Goal: Information Seeking & Learning: Obtain resource

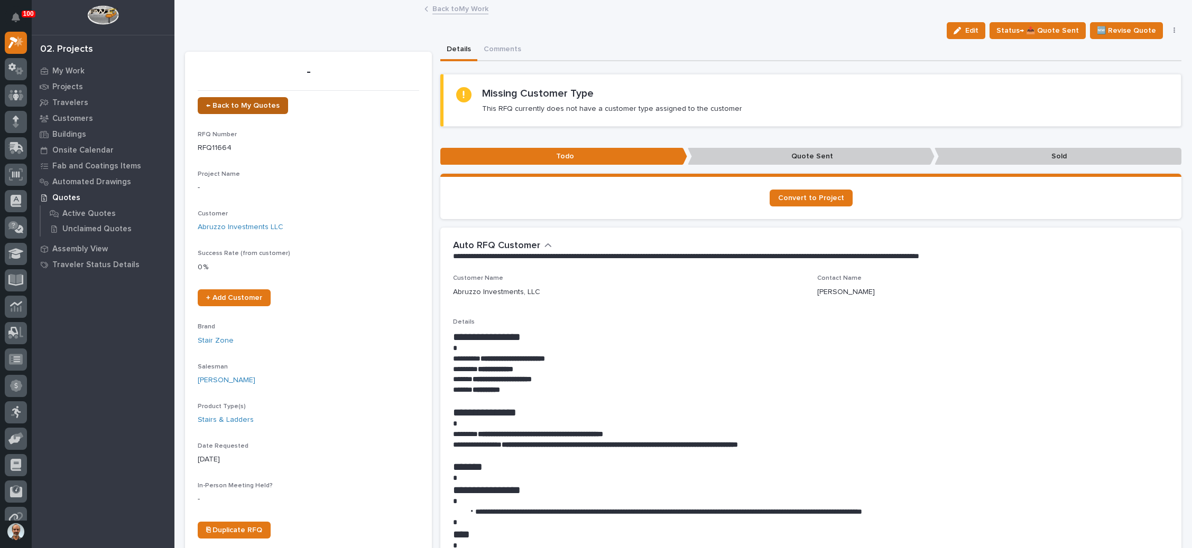
click at [241, 99] on link "← Back to My Quotes" at bounding box center [243, 105] width 90 height 17
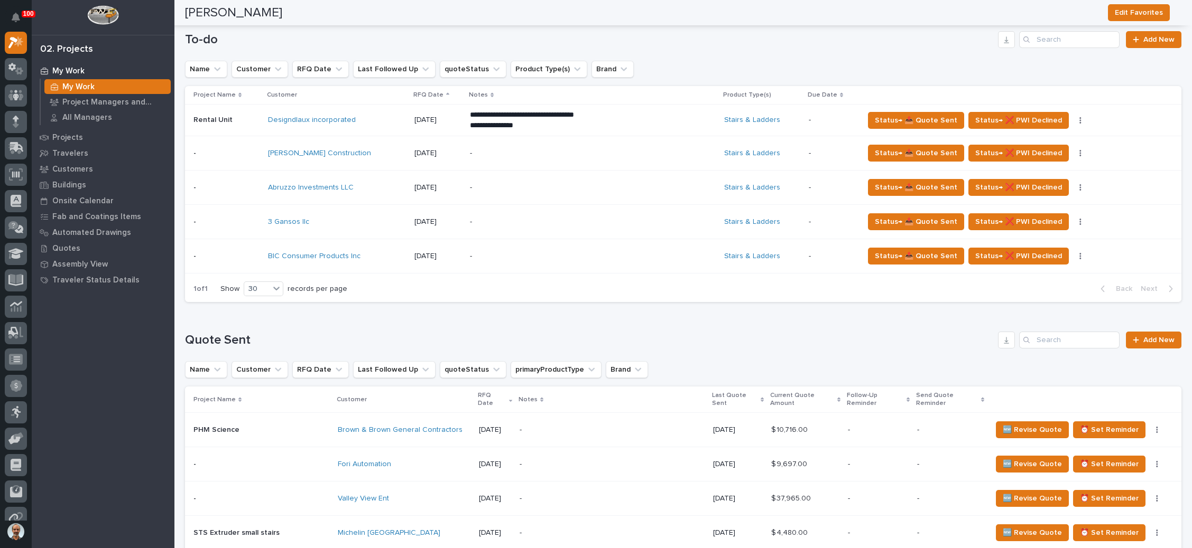
scroll to position [122, 0]
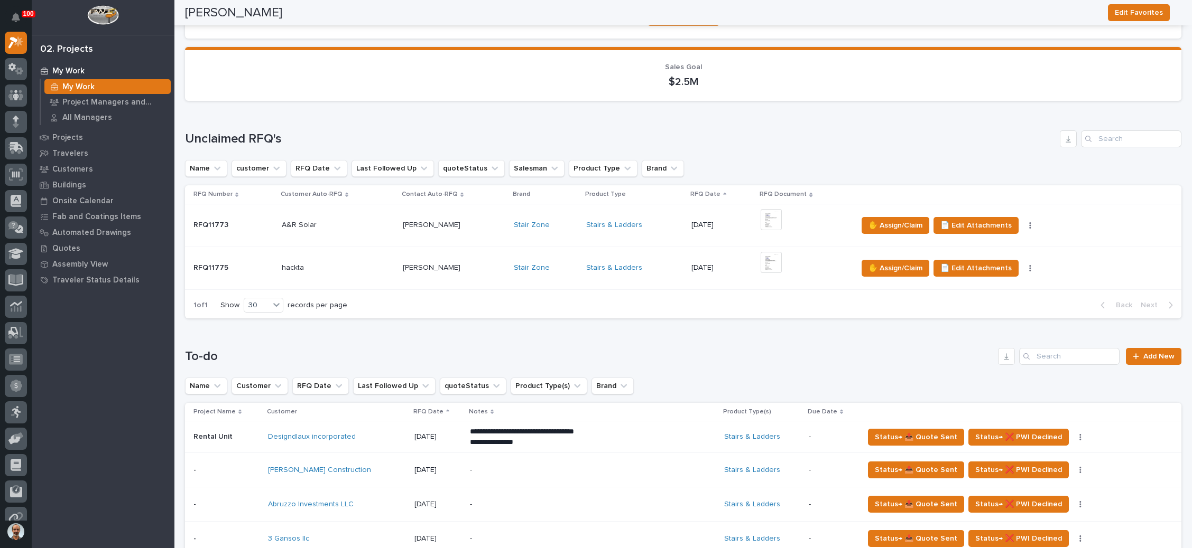
click at [652, 223] on div "Stairs & Ladders" at bounding box center [634, 225] width 97 height 9
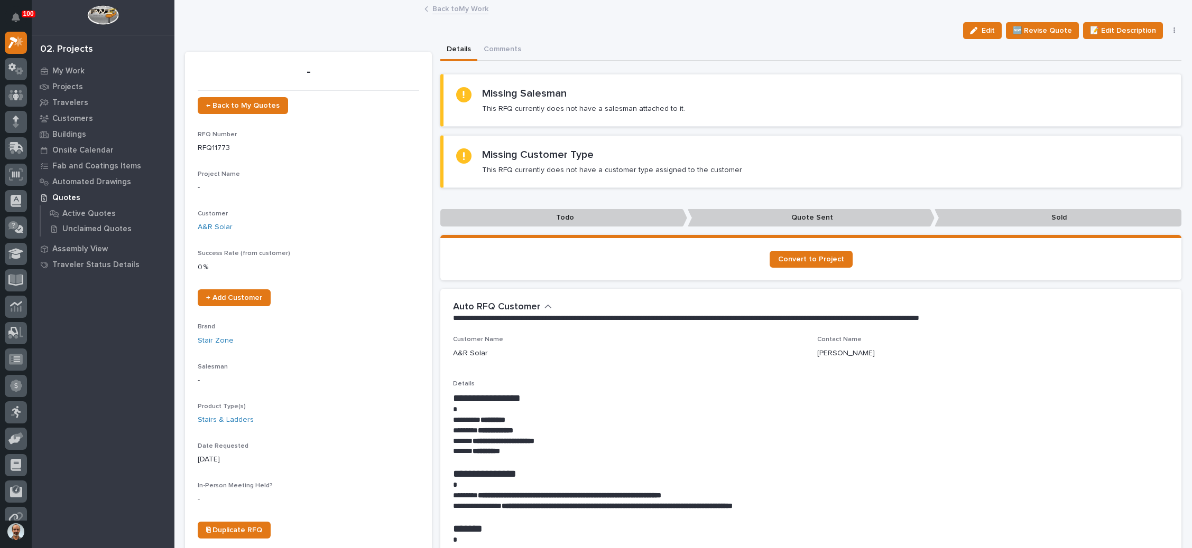
click at [1173, 30] on icon "button" at bounding box center [1174, 30] width 2 height 7
click at [1124, 63] on span "✋ Assign/Claim" at bounding box center [1115, 68] width 54 height 13
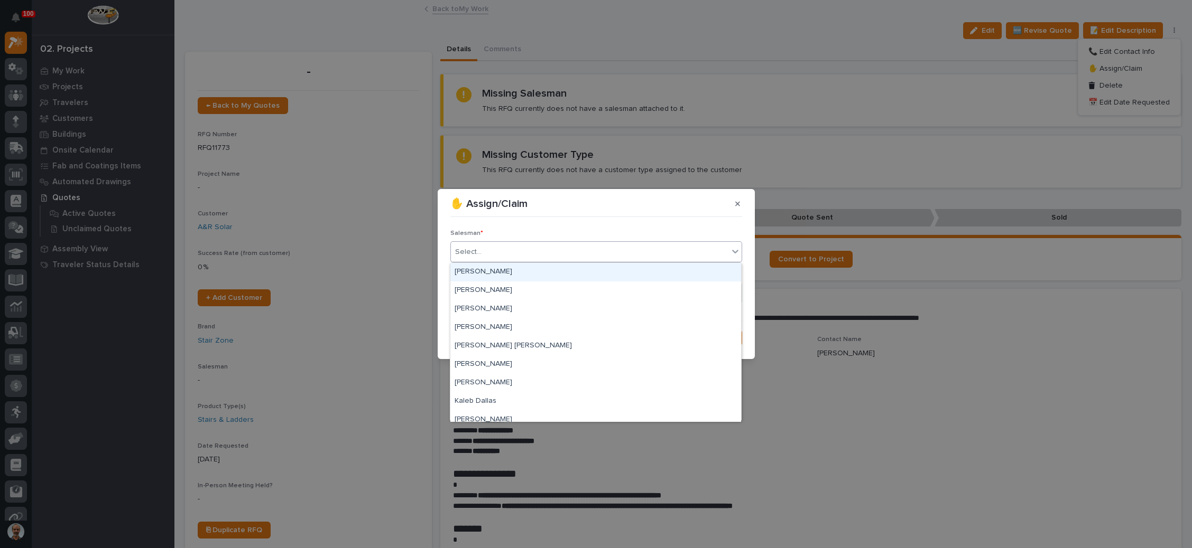
click at [597, 255] on div "Select..." at bounding box center [589, 252] width 277 height 17
click at [560, 288] on div "[PERSON_NAME]" at bounding box center [595, 291] width 291 height 18
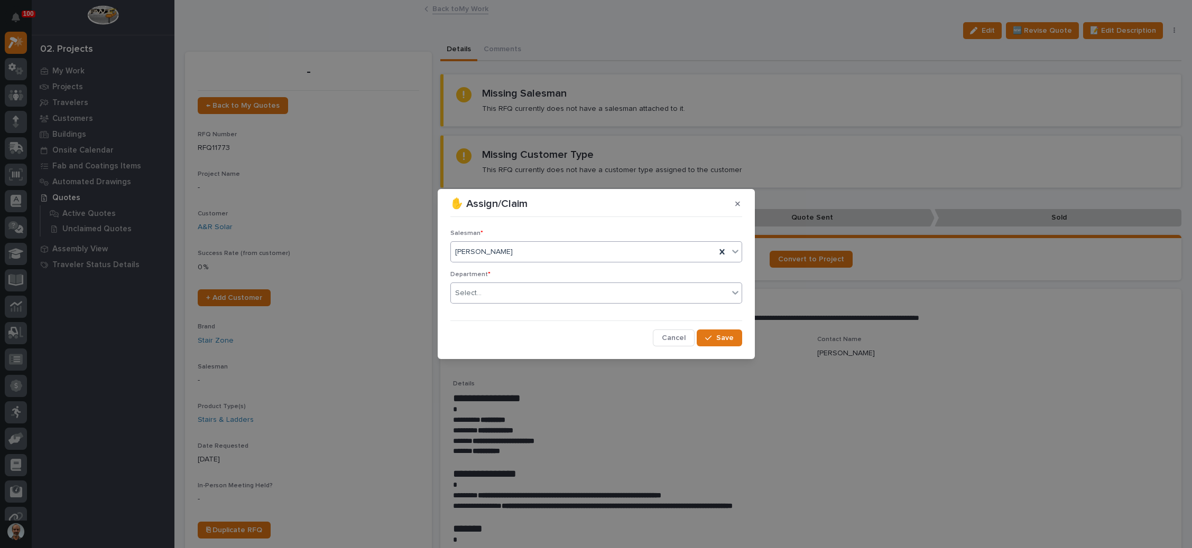
drag, startPoint x: 561, startPoint y: 293, endPoint x: 559, endPoint y: 300, distance: 7.2
click at [561, 294] on div "Select..." at bounding box center [589, 293] width 277 height 17
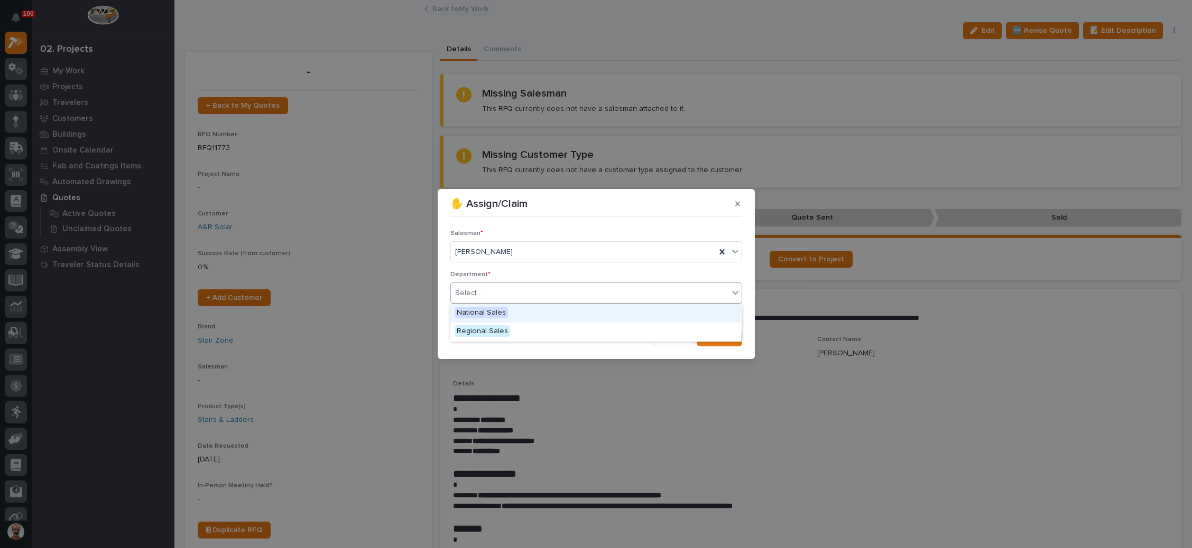
click at [551, 315] on div "National Sales" at bounding box center [595, 313] width 291 height 18
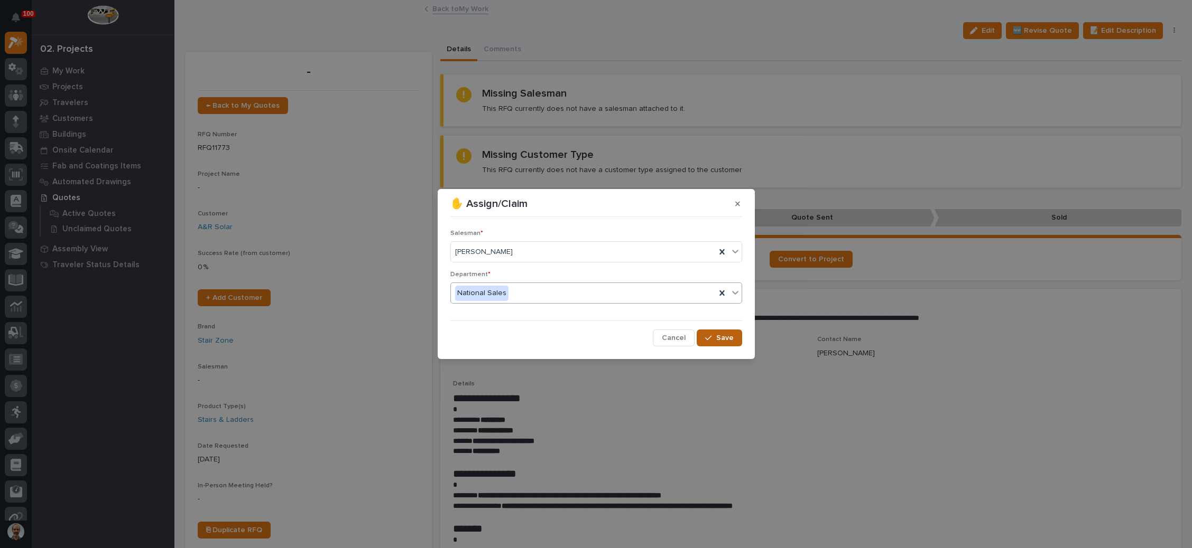
click at [711, 336] on icon "button" at bounding box center [708, 338] width 6 height 5
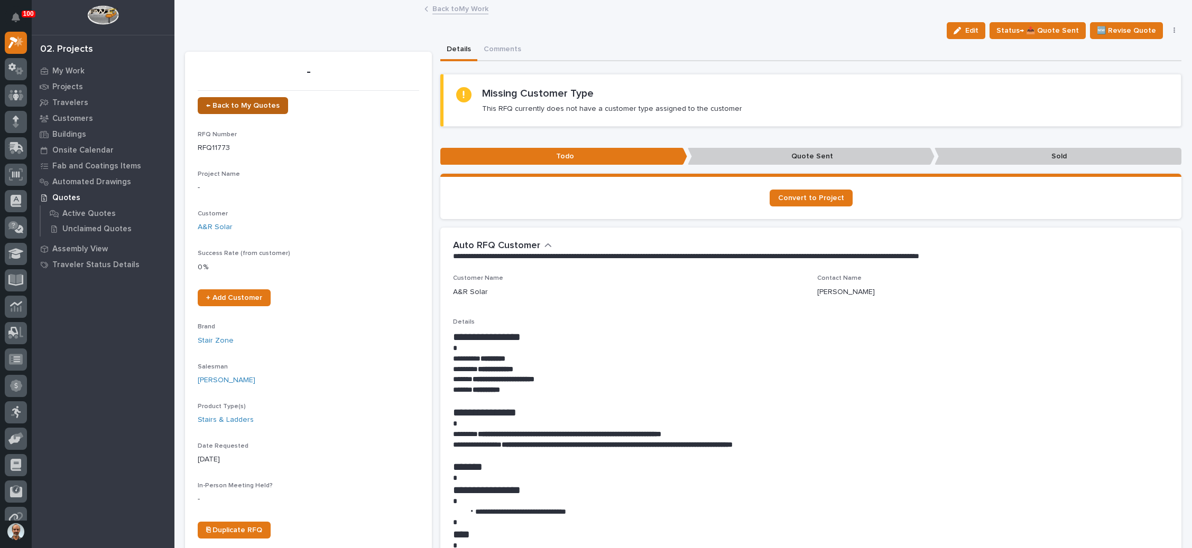
click at [261, 105] on span "← Back to My Quotes" at bounding box center [242, 105] width 73 height 7
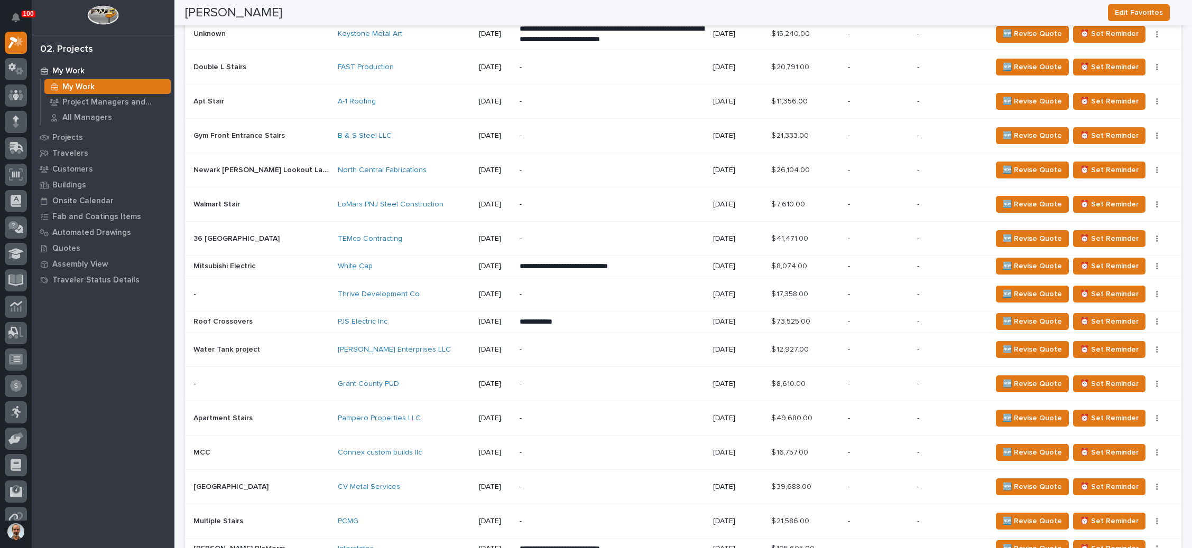
scroll to position [1110, 0]
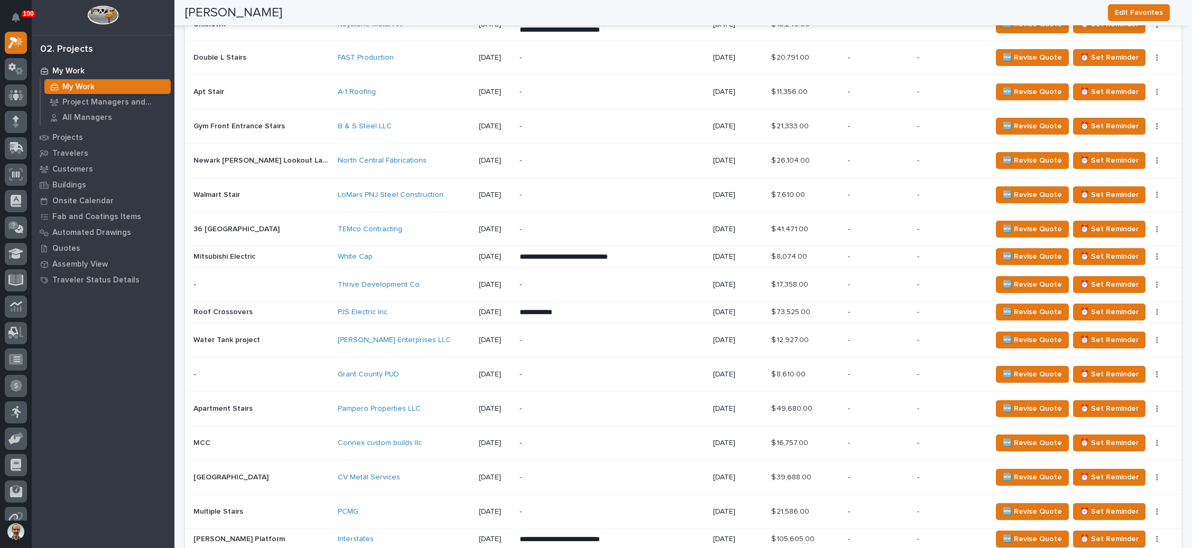
click at [629, 281] on p "-" at bounding box center [611, 285] width 185 height 9
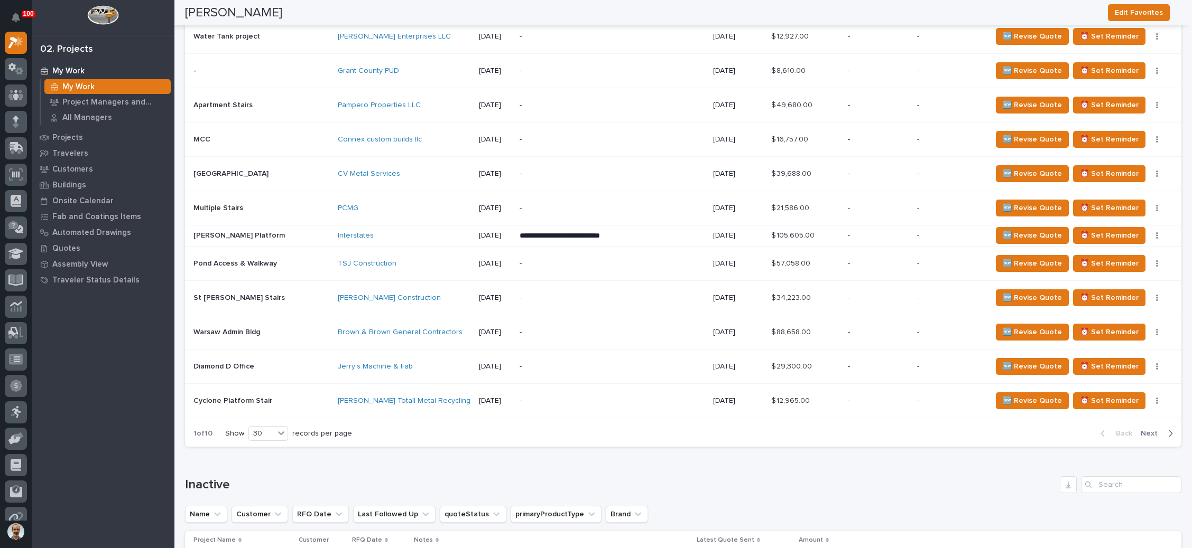
scroll to position [1427, 0]
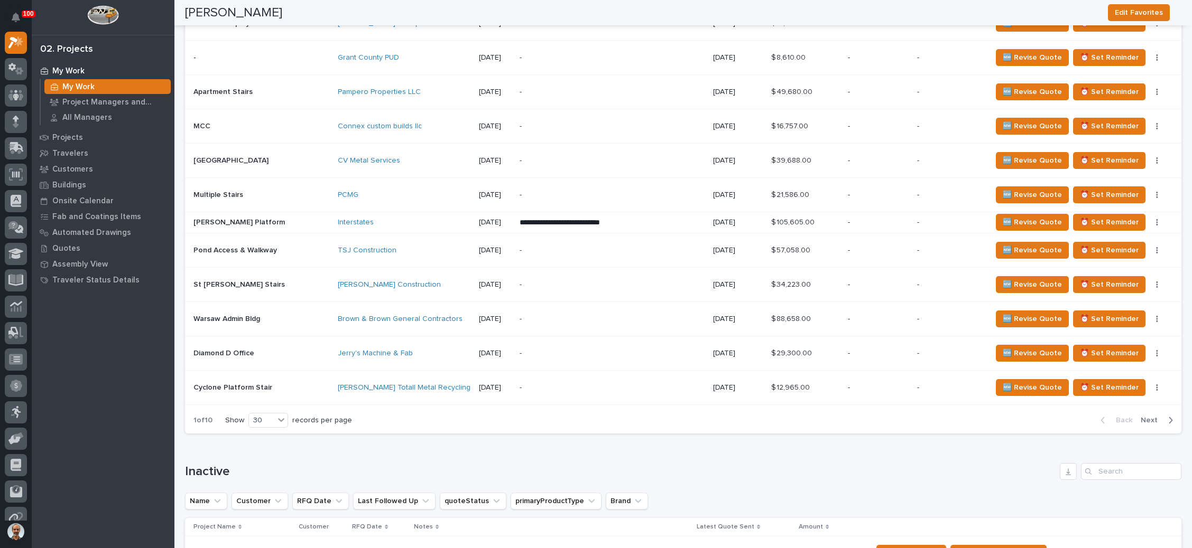
click at [560, 273] on div "-" at bounding box center [611, 285] width 185 height 24
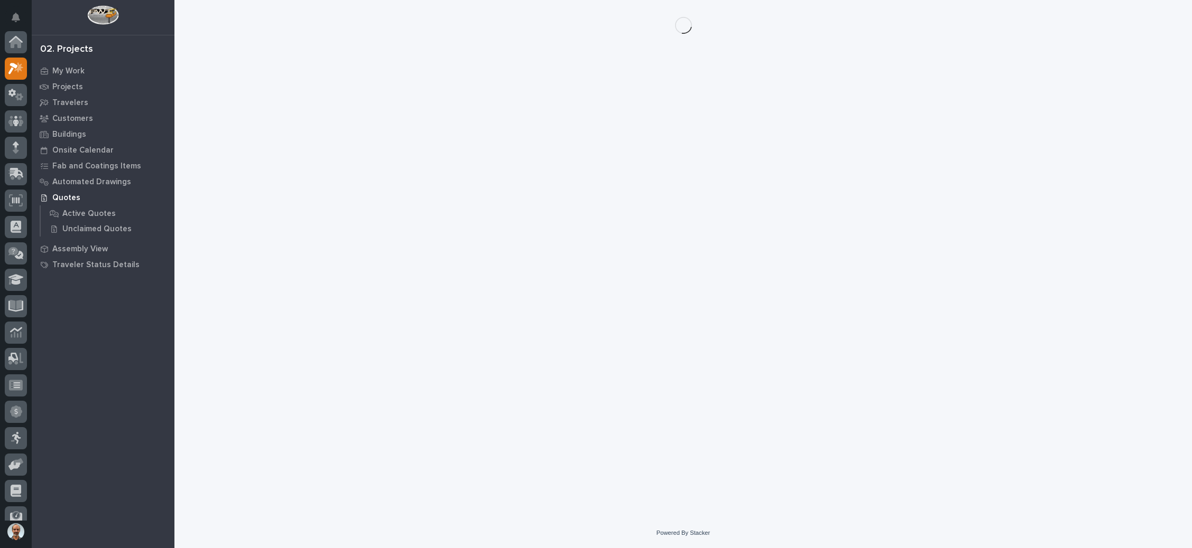
scroll to position [26, 0]
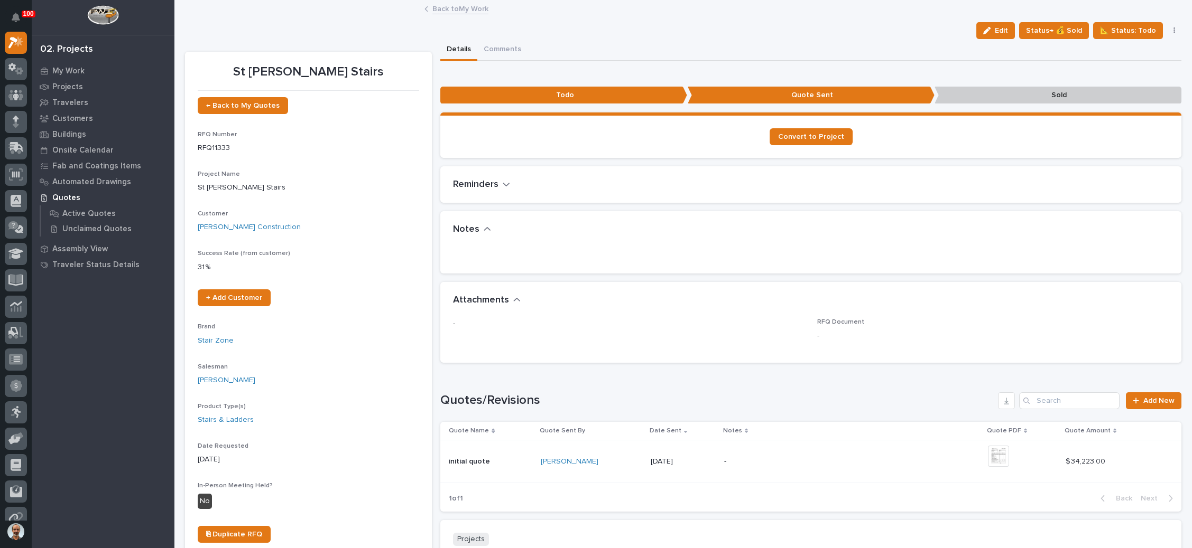
drag, startPoint x: 436, startPoint y: 147, endPoint x: 443, endPoint y: 147, distance: 6.4
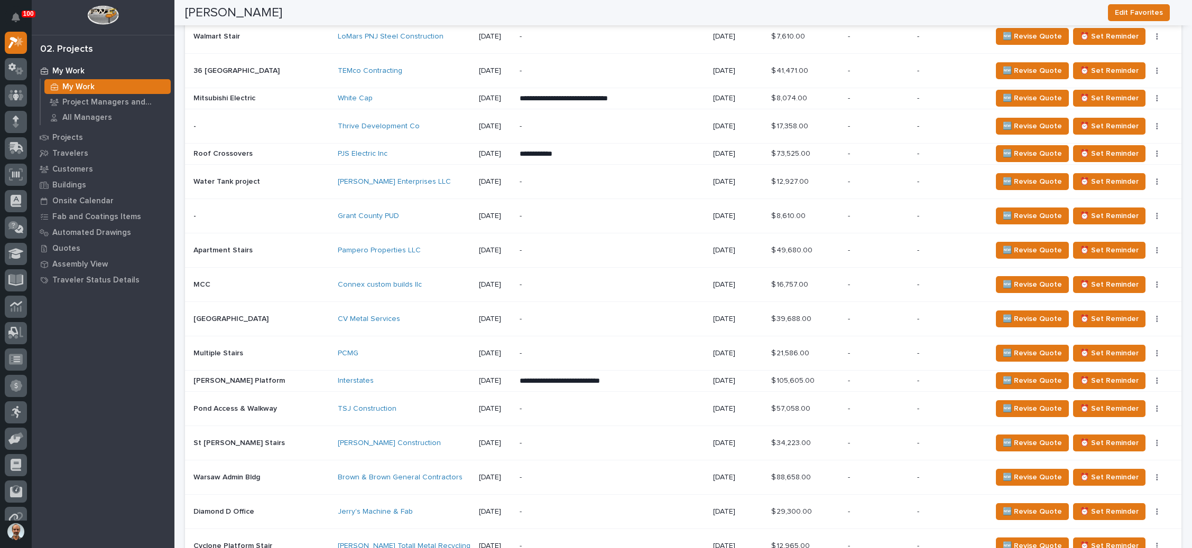
scroll to position [1427, 0]
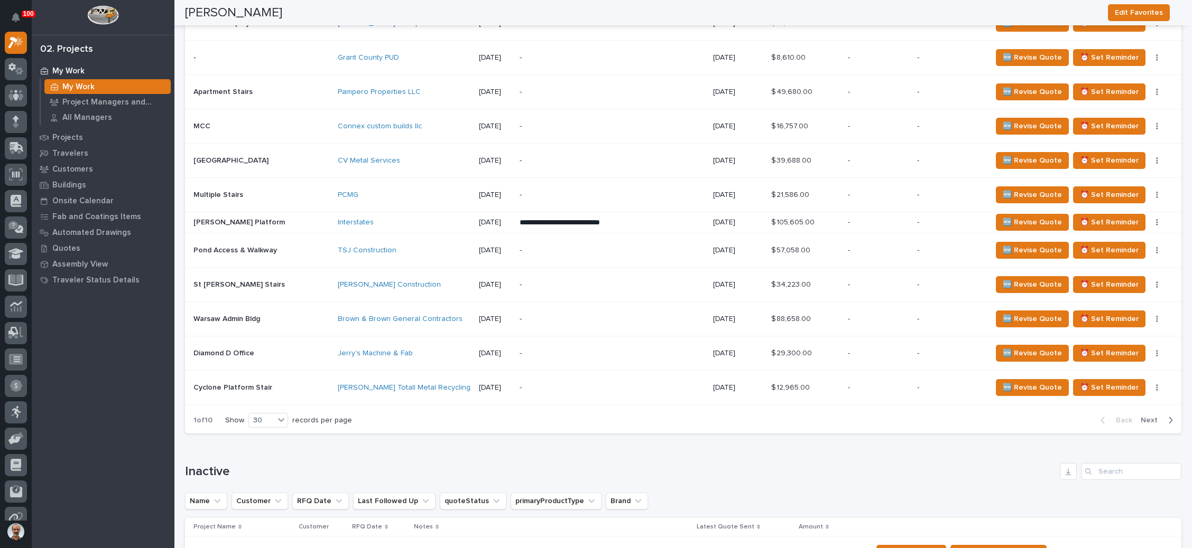
click at [563, 349] on p "-" at bounding box center [611, 353] width 185 height 9
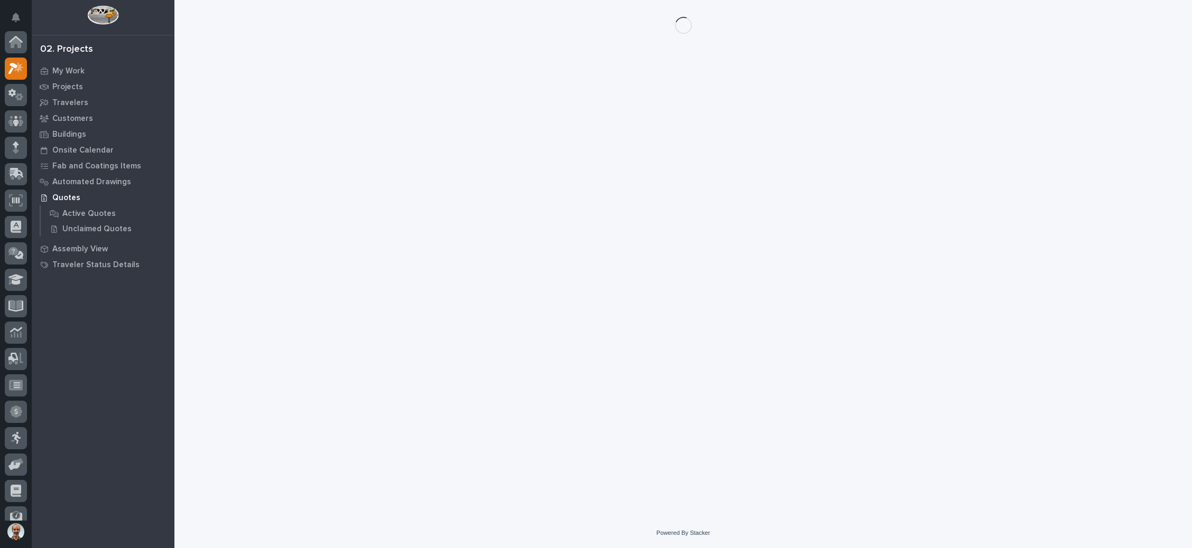
scroll to position [26, 0]
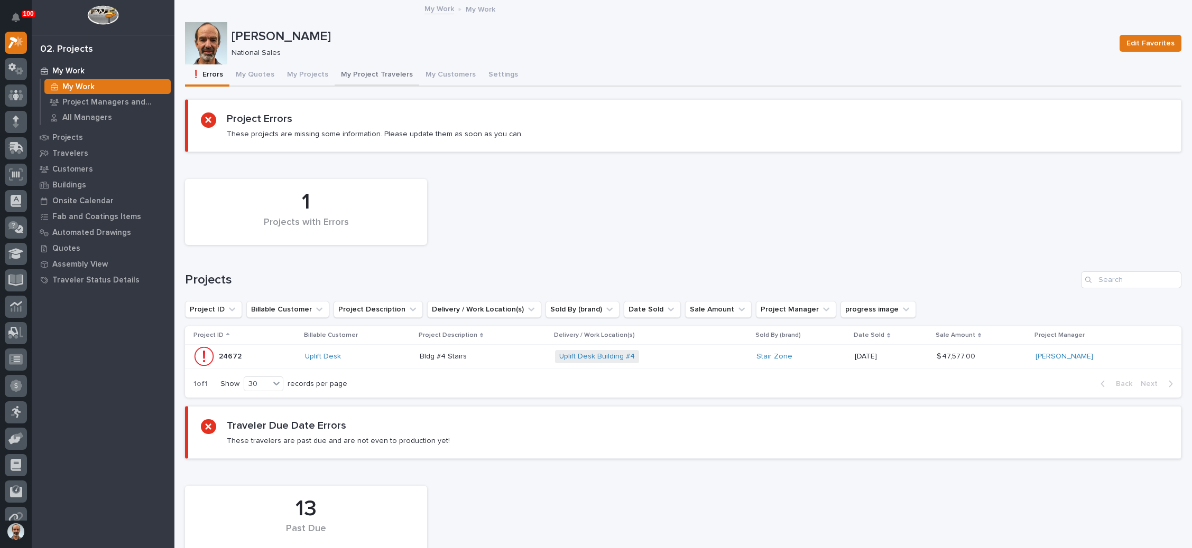
click at [375, 68] on button "My Project Travelers" at bounding box center [376, 75] width 85 height 22
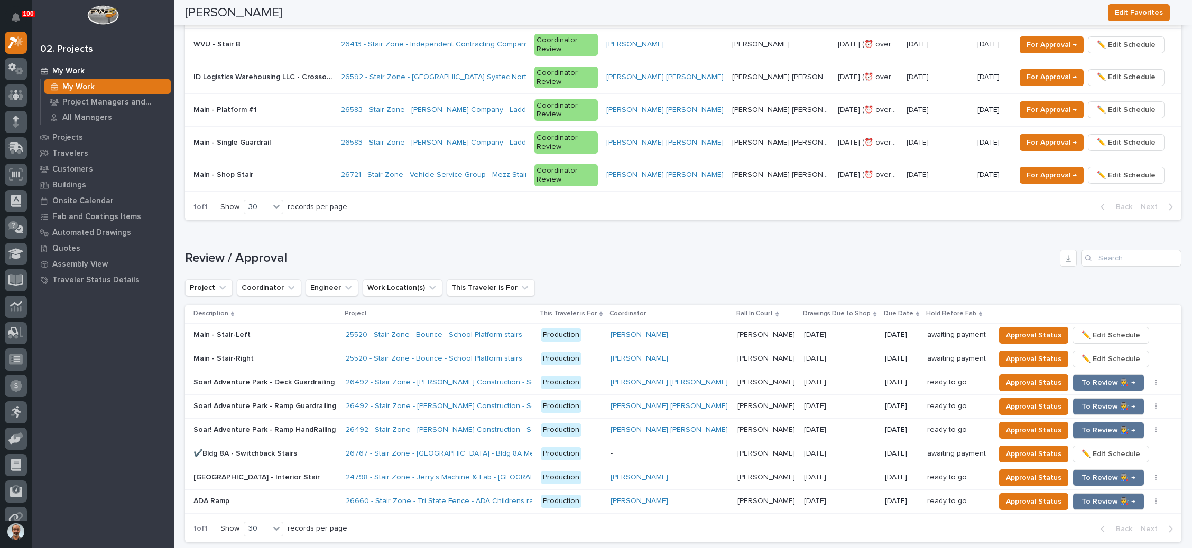
scroll to position [1110, 0]
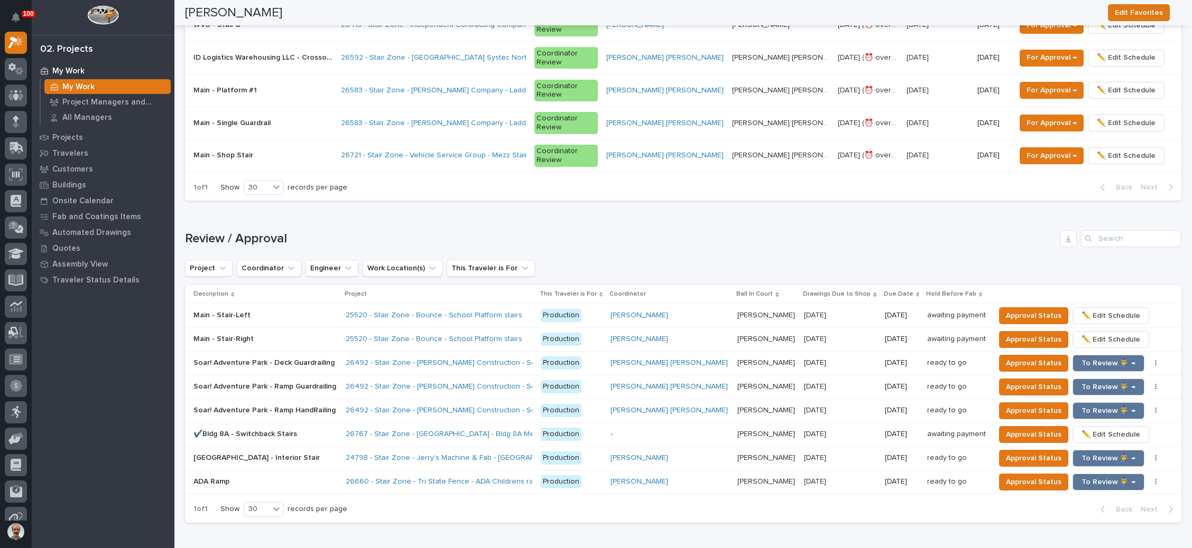
click at [837, 454] on p at bounding box center [840, 458] width 72 height 9
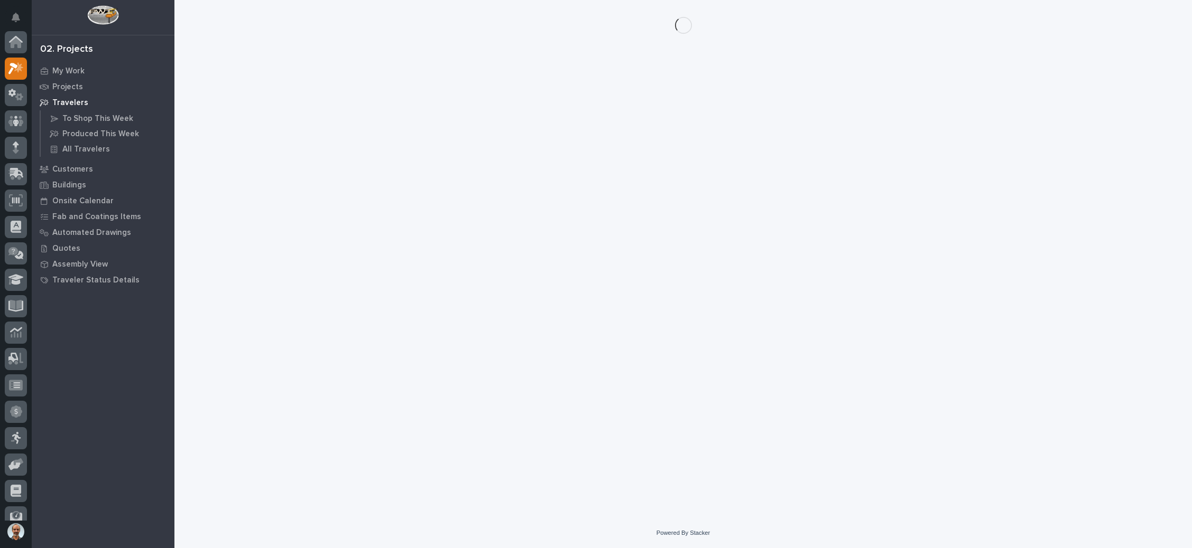
scroll to position [26, 0]
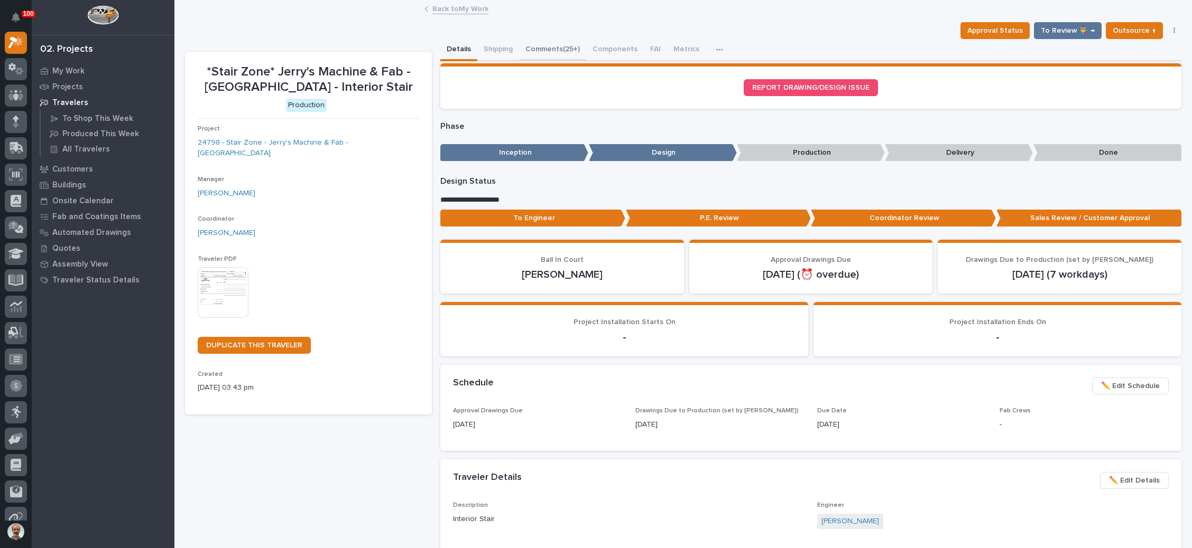
click at [565, 47] on button "Comments (25+)" at bounding box center [552, 50] width 67 height 22
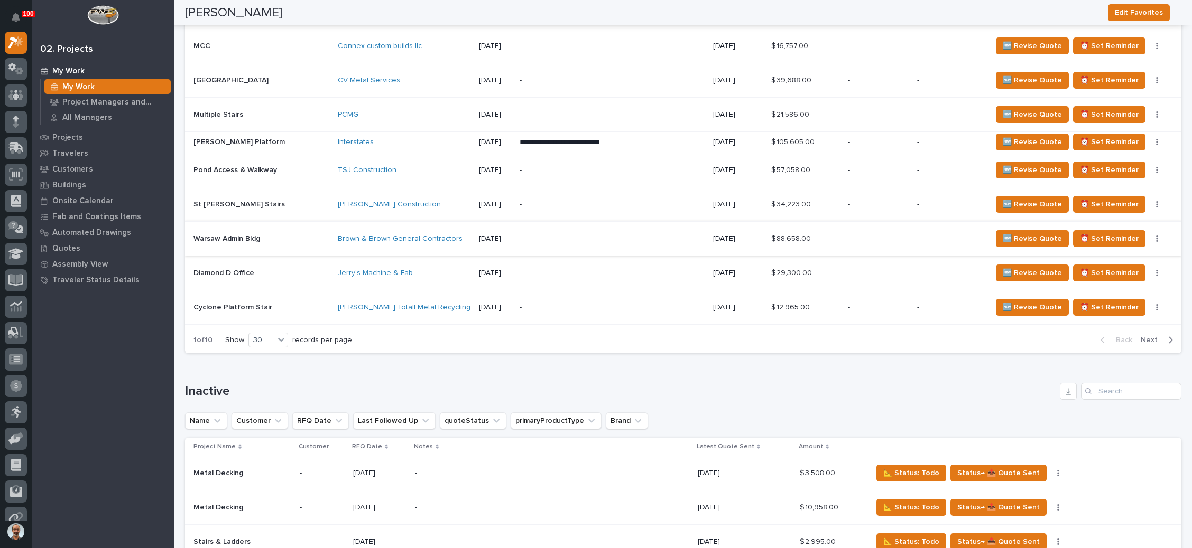
scroll to position [1539, 0]
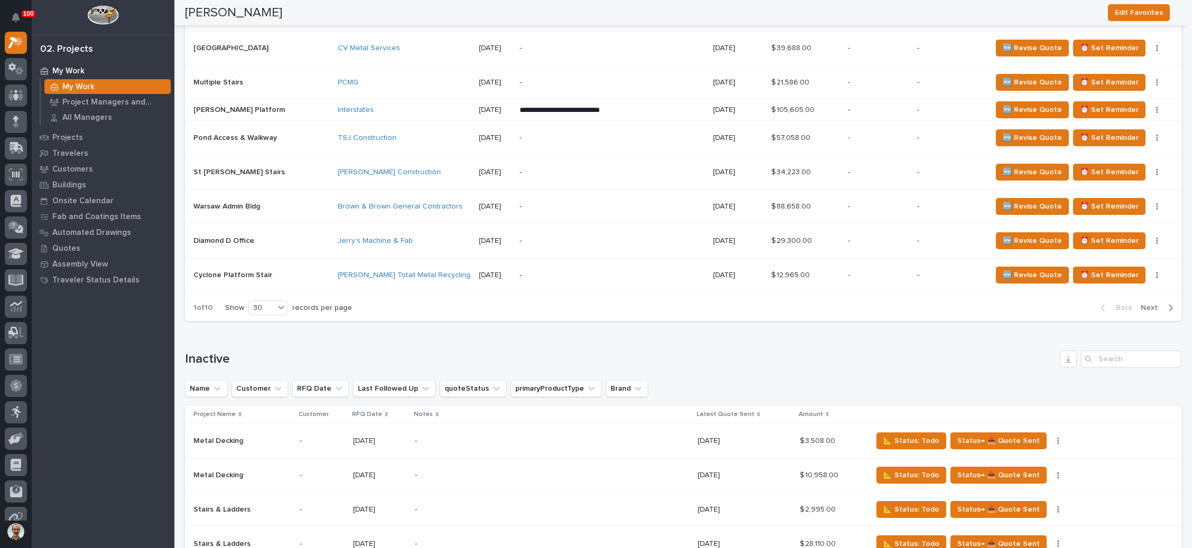
click at [1140, 303] on span "Next" at bounding box center [1151, 308] width 23 height 10
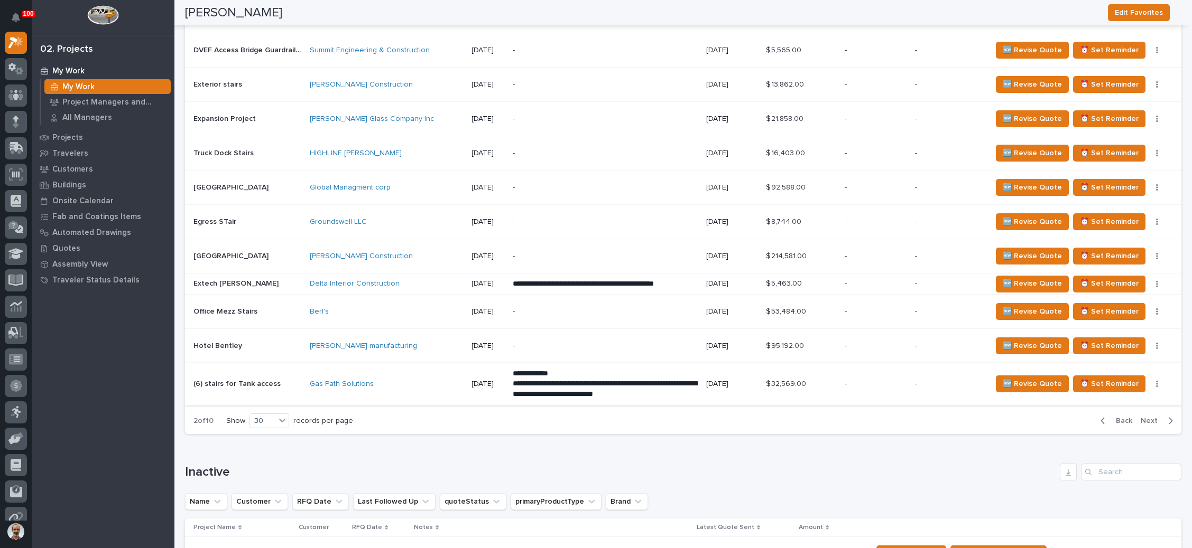
scroll to position [1381, 0]
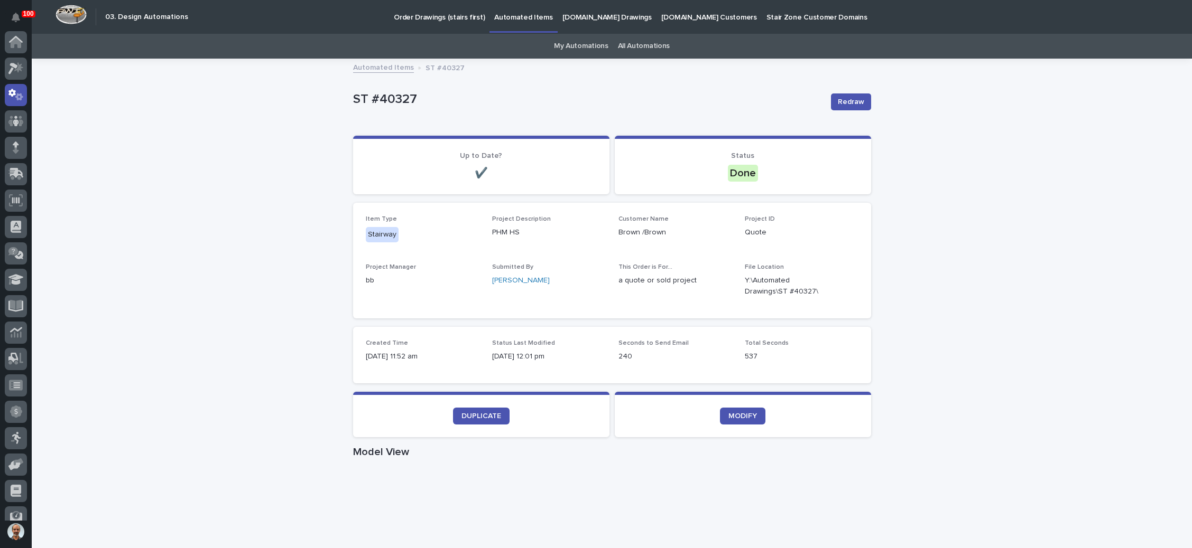
scroll to position [52, 0]
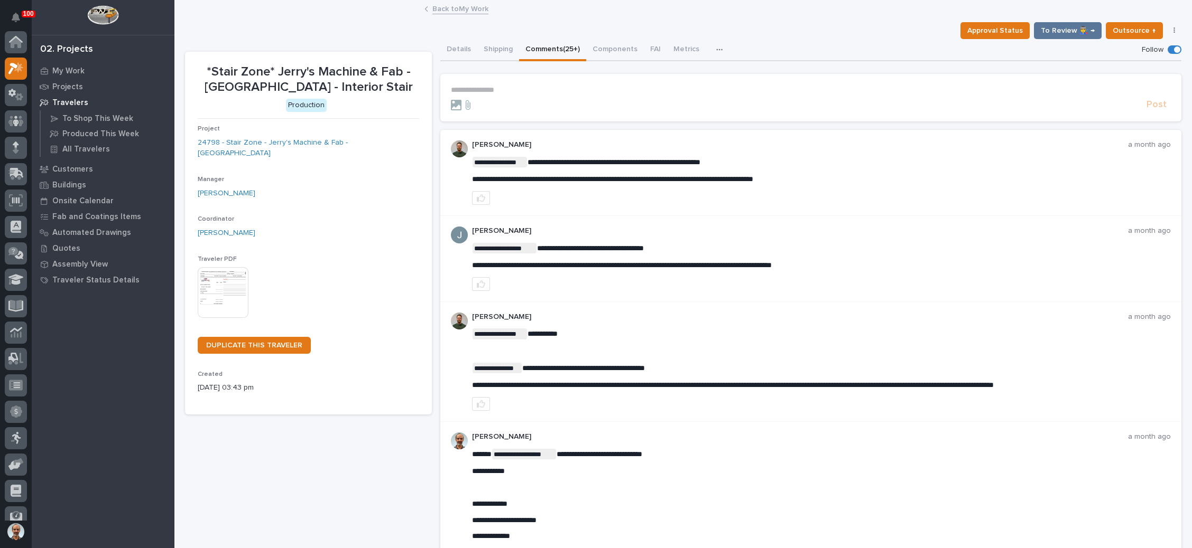
scroll to position [26, 0]
click at [13, 199] on icon at bounding box center [16, 201] width 11 height 12
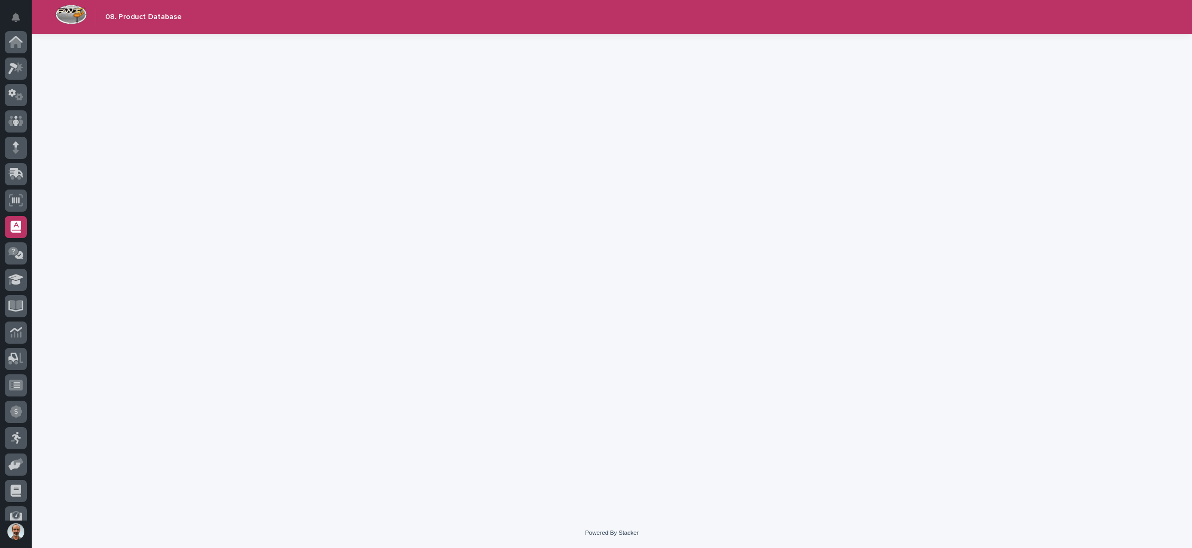
scroll to position [64, 0]
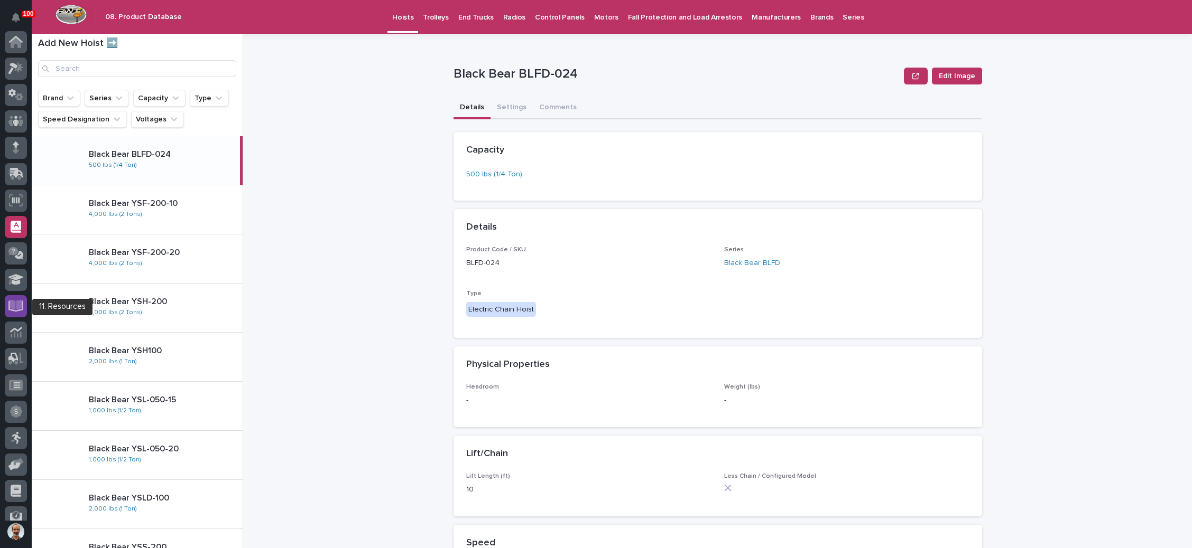
click at [13, 302] on icon at bounding box center [16, 305] width 12 height 10
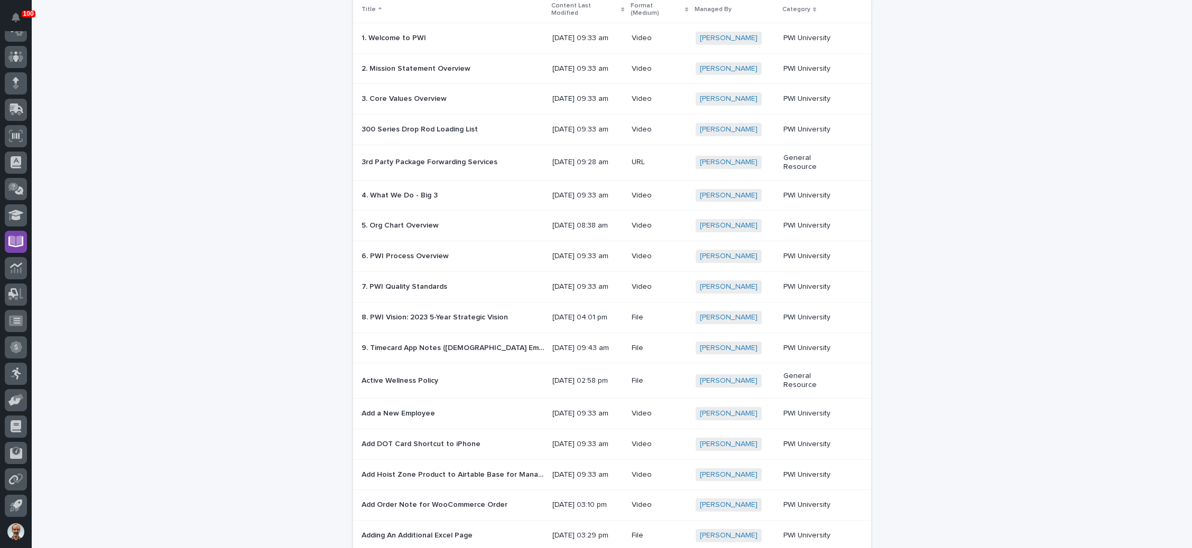
scroll to position [192, 0]
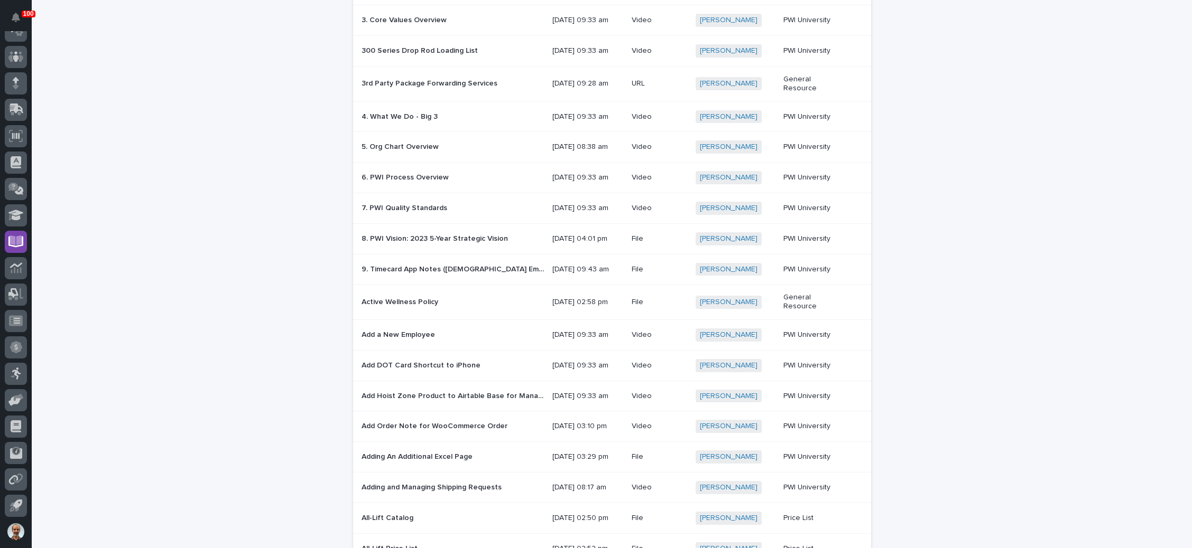
click at [395, 307] on p "Active Wellness Policy" at bounding box center [400, 301] width 79 height 11
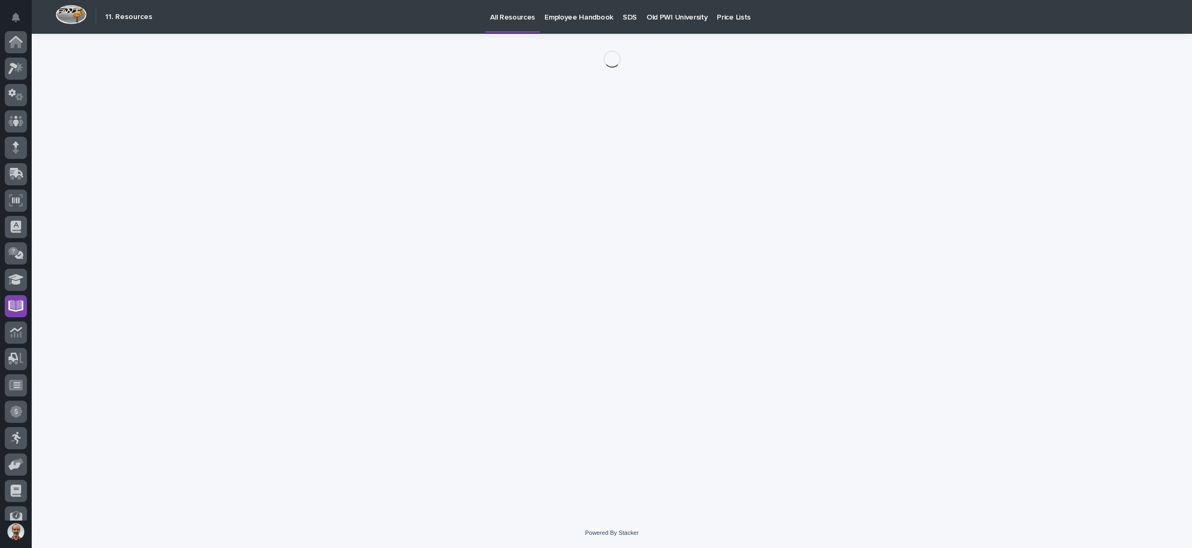
scroll to position [64, 0]
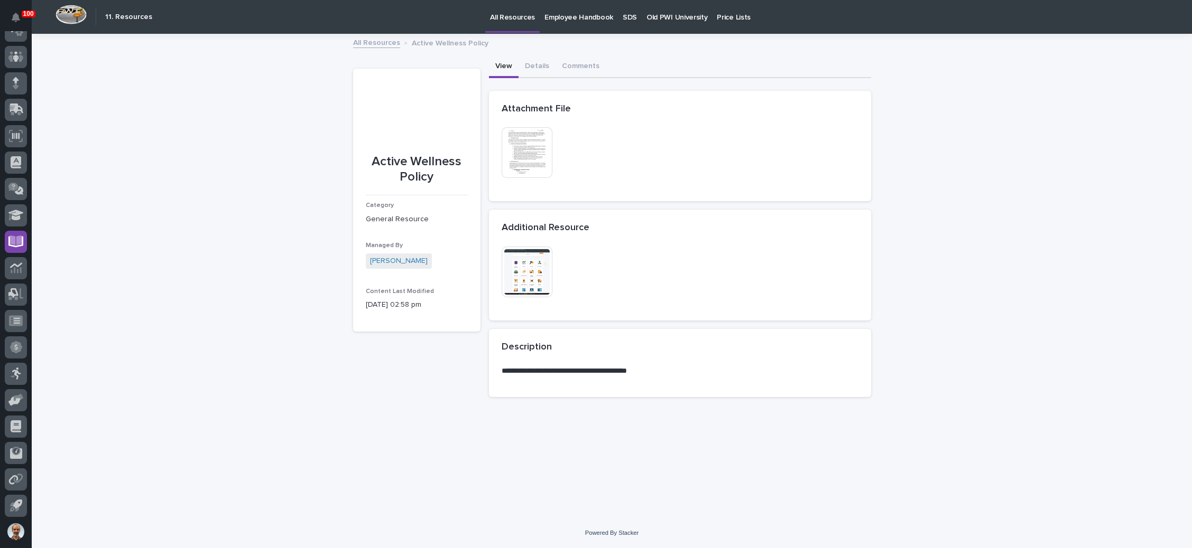
click at [546, 155] on img at bounding box center [526, 152] width 51 height 51
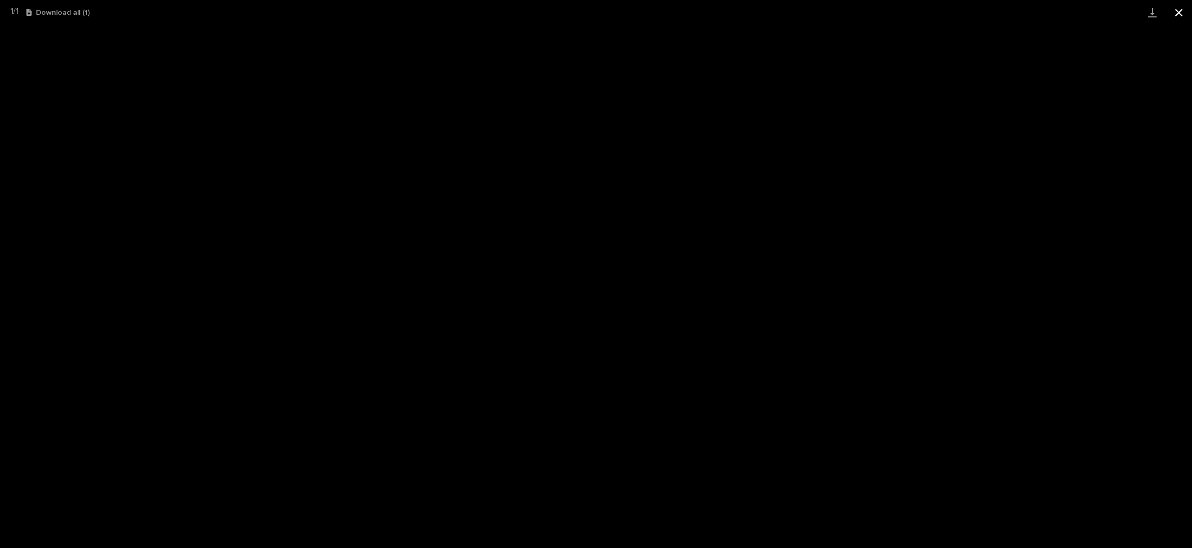
click at [1172, 14] on button "Close gallery" at bounding box center [1178, 12] width 26 height 25
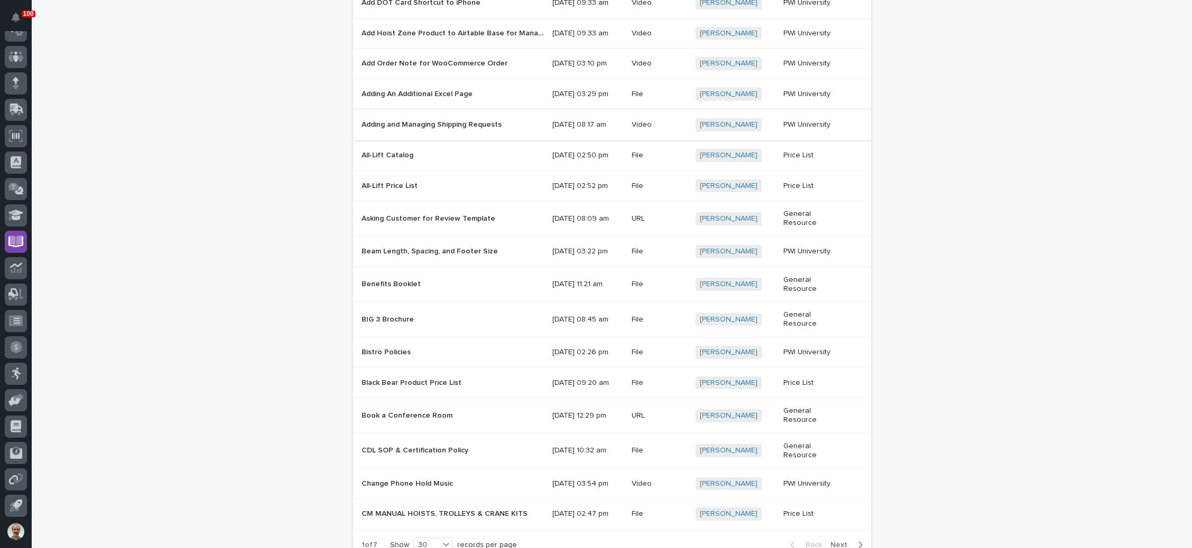
scroll to position [634, 0]
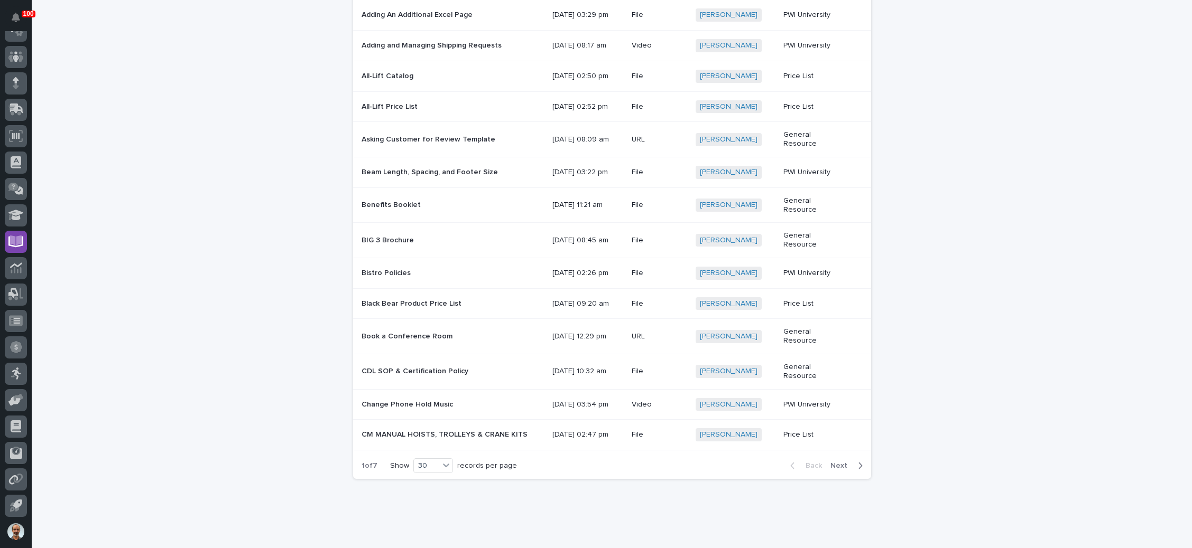
click at [830, 471] on span "Next" at bounding box center [841, 466] width 23 height 10
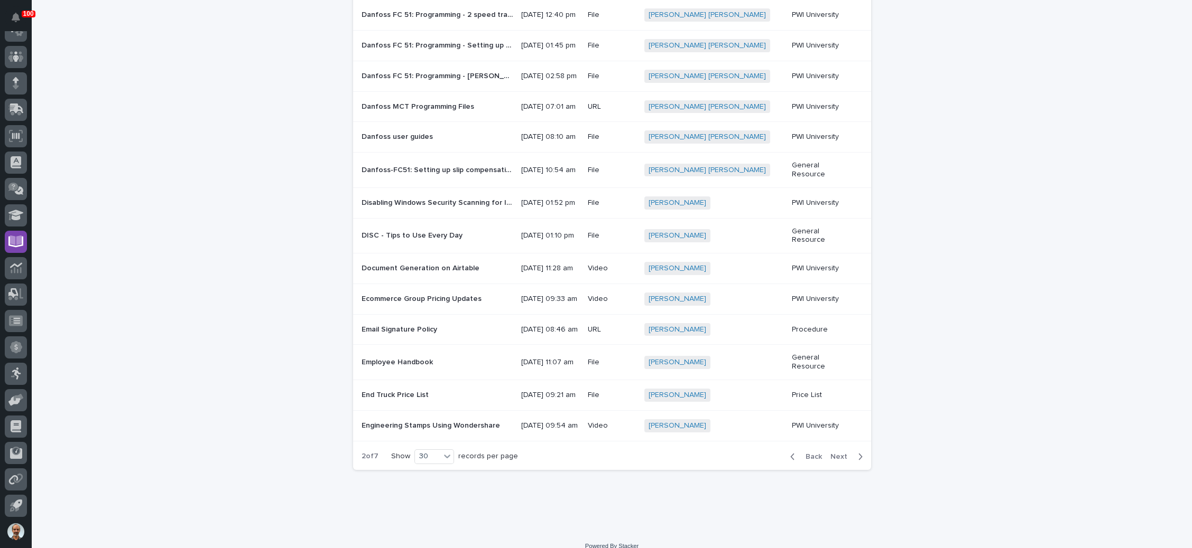
click at [829, 470] on div "Back Next" at bounding box center [825, 457] width 89 height 26
click at [837, 462] on span "Next" at bounding box center [841, 457] width 23 height 10
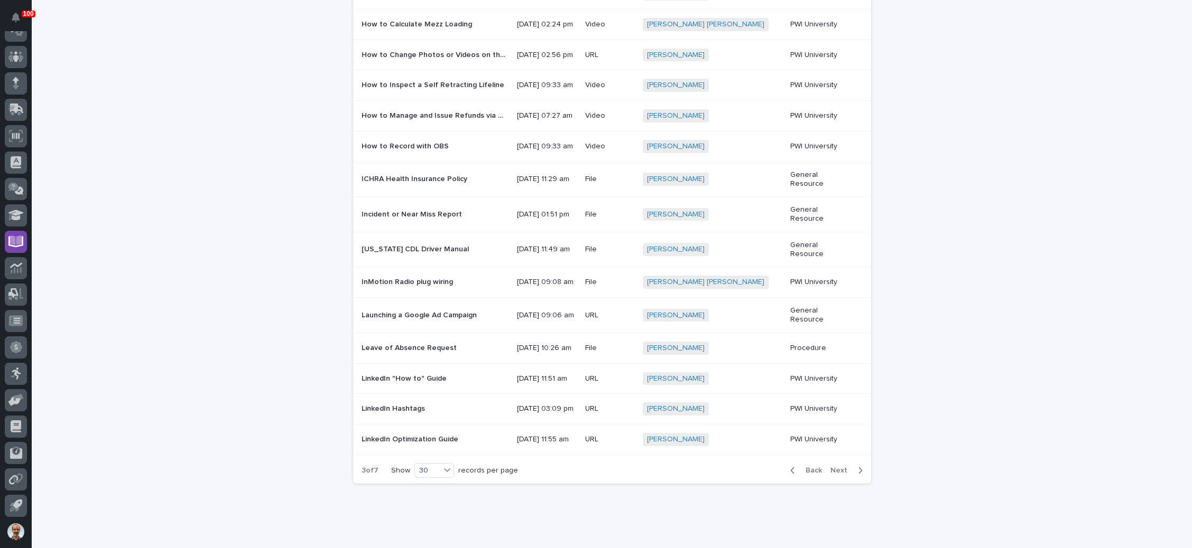
click at [435, 184] on p "ICHRA Health Insurance Policy" at bounding box center [415, 178] width 108 height 11
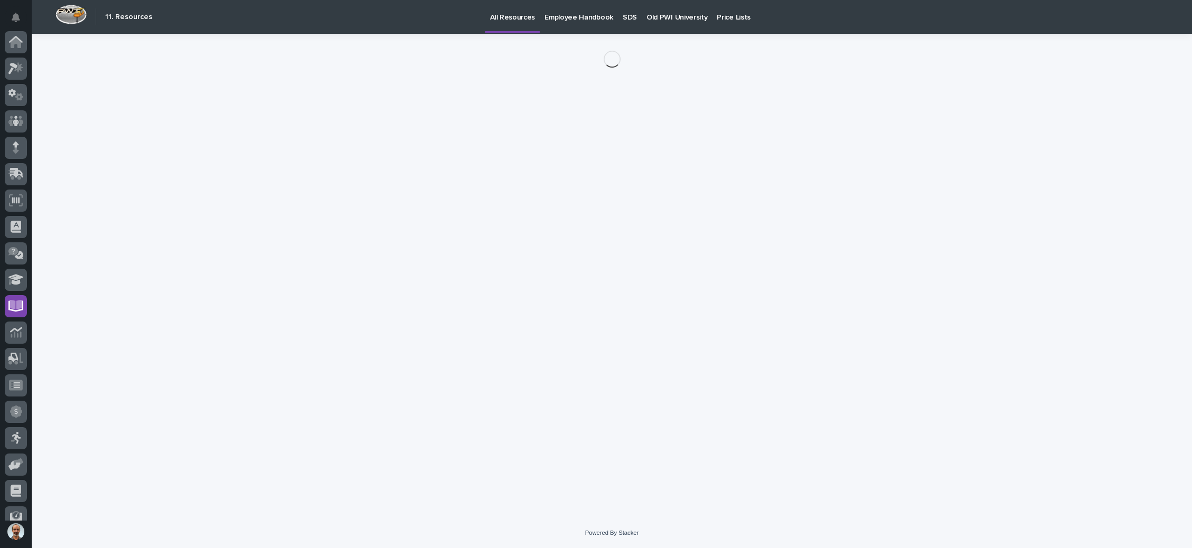
scroll to position [64, 0]
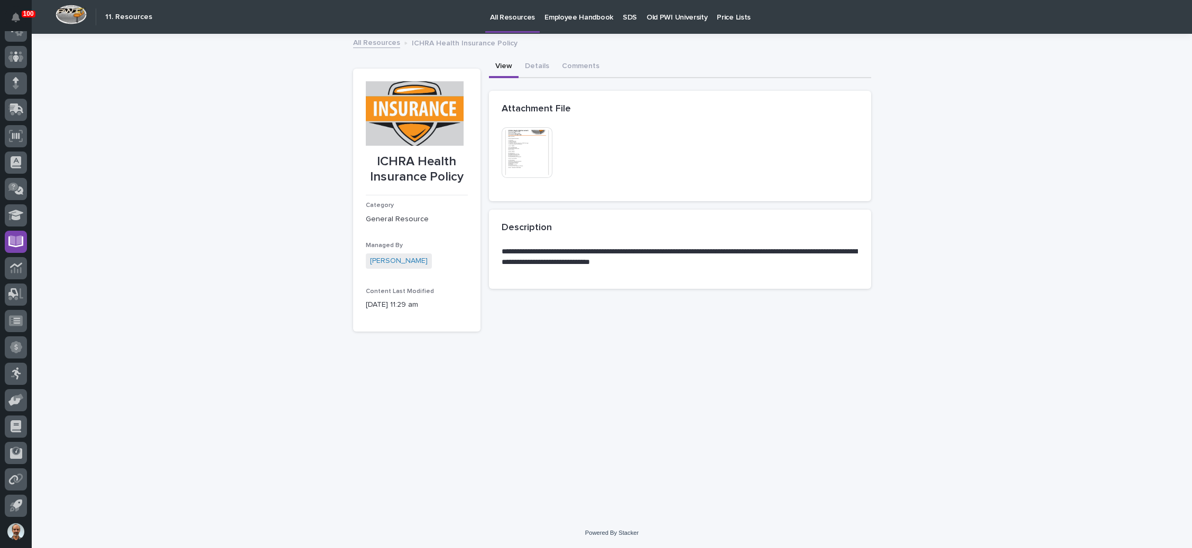
click at [527, 159] on img at bounding box center [526, 152] width 51 height 51
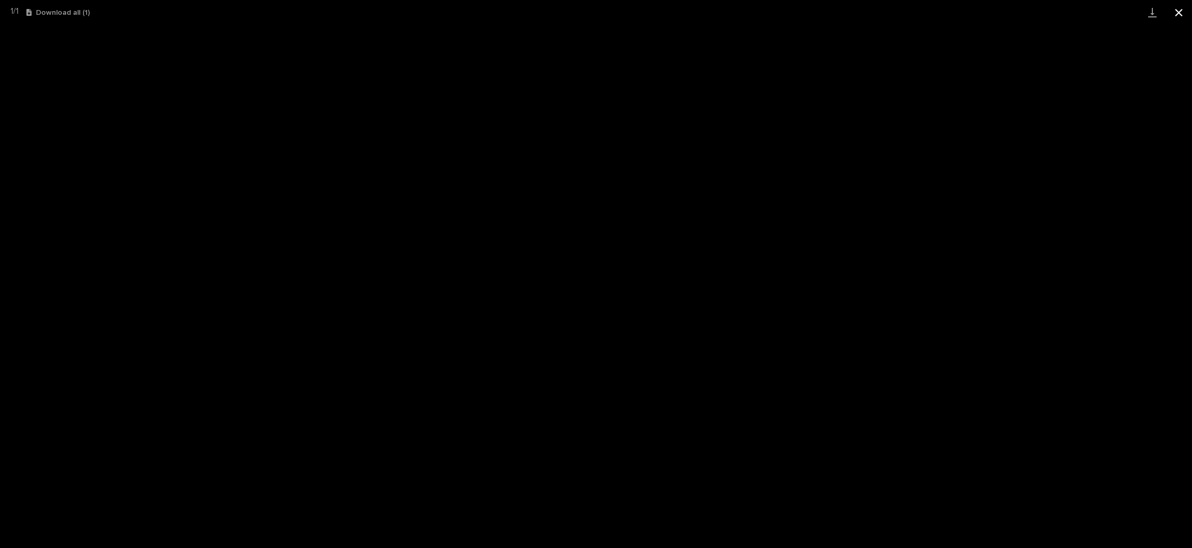
click at [1178, 11] on button "Close gallery" at bounding box center [1178, 12] width 26 height 25
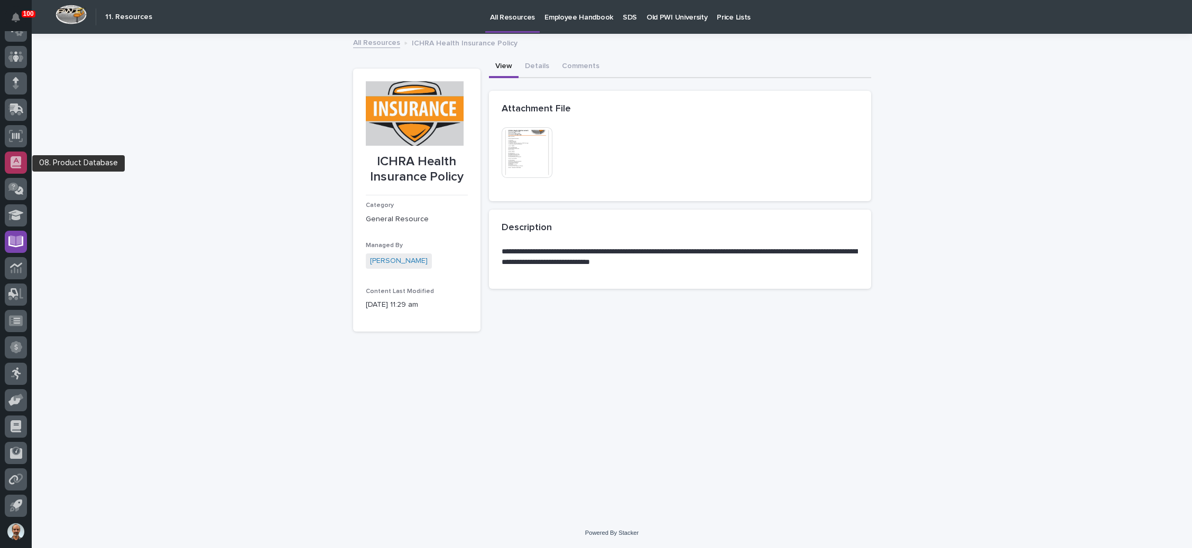
click at [6, 157] on div at bounding box center [16, 163] width 22 height 22
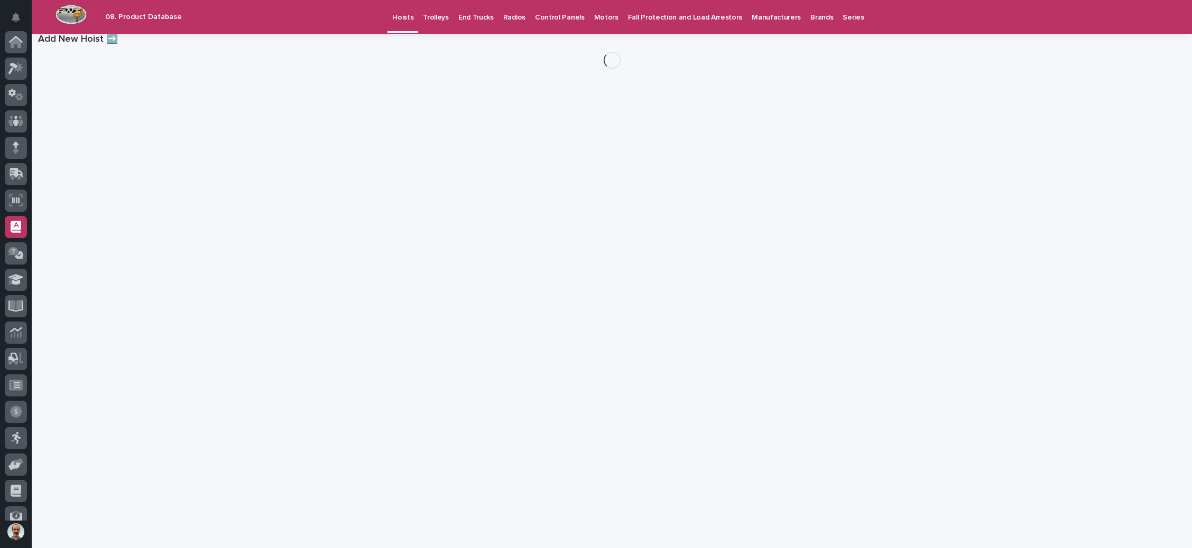
scroll to position [64, 0]
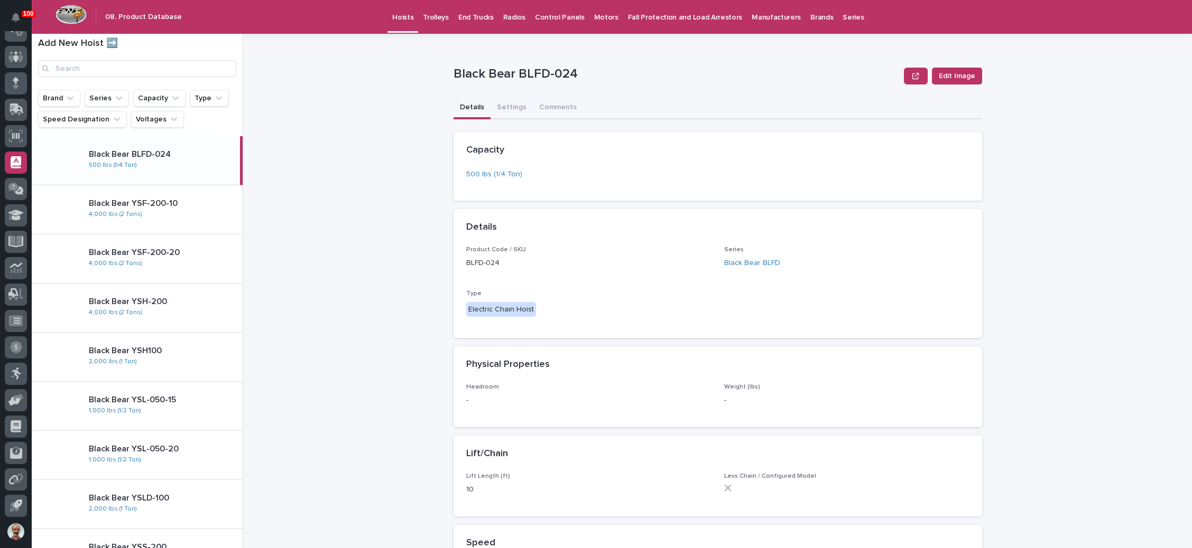
click at [751, 15] on p "Manufacturers" at bounding box center [775, 11] width 49 height 22
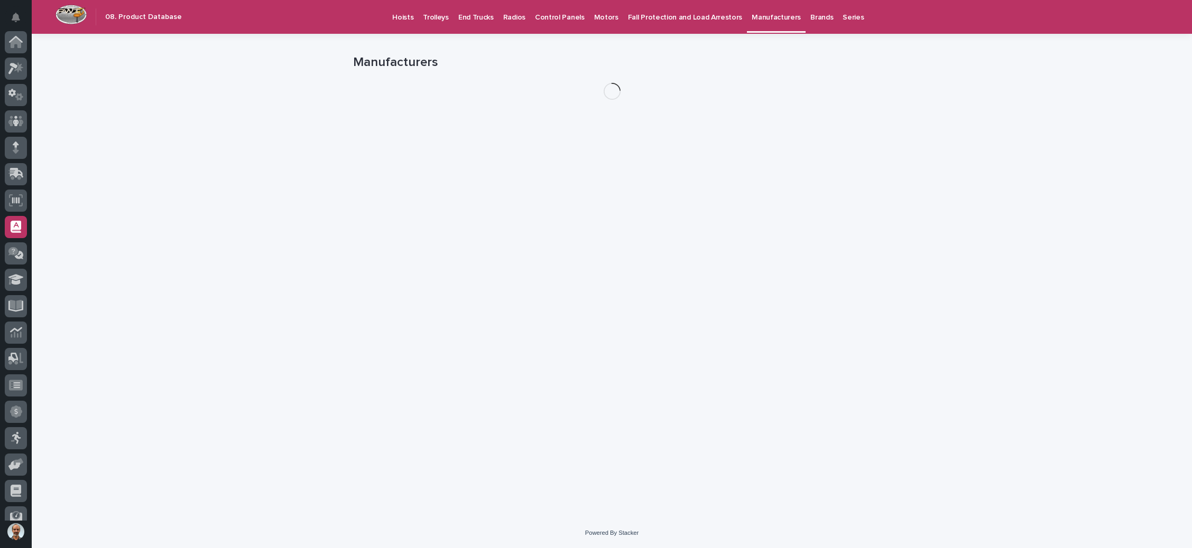
scroll to position [64, 0]
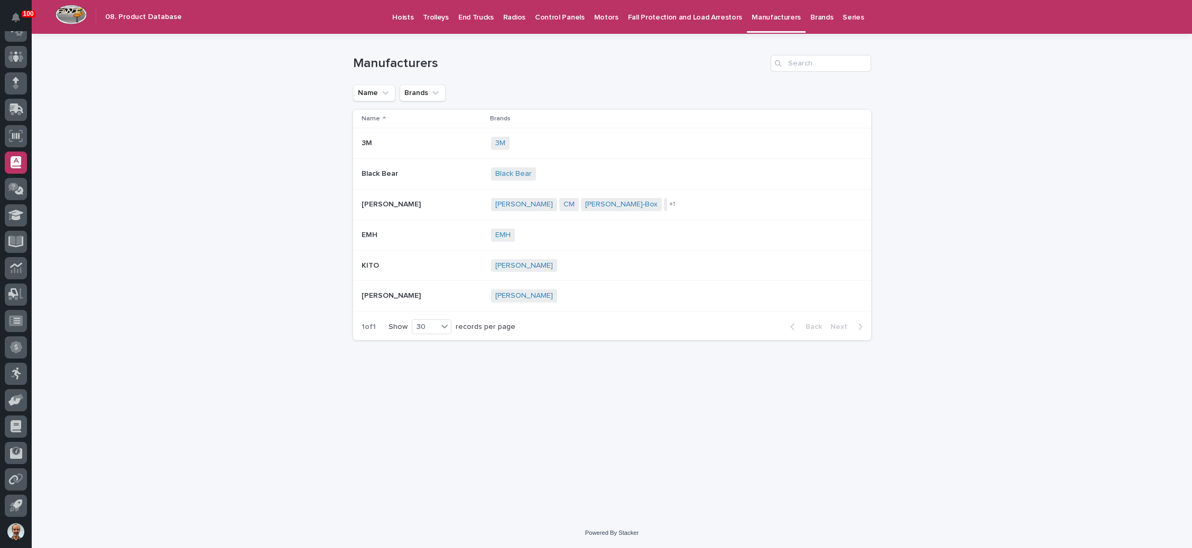
click at [810, 12] on p "Brands" at bounding box center [821, 11] width 23 height 22
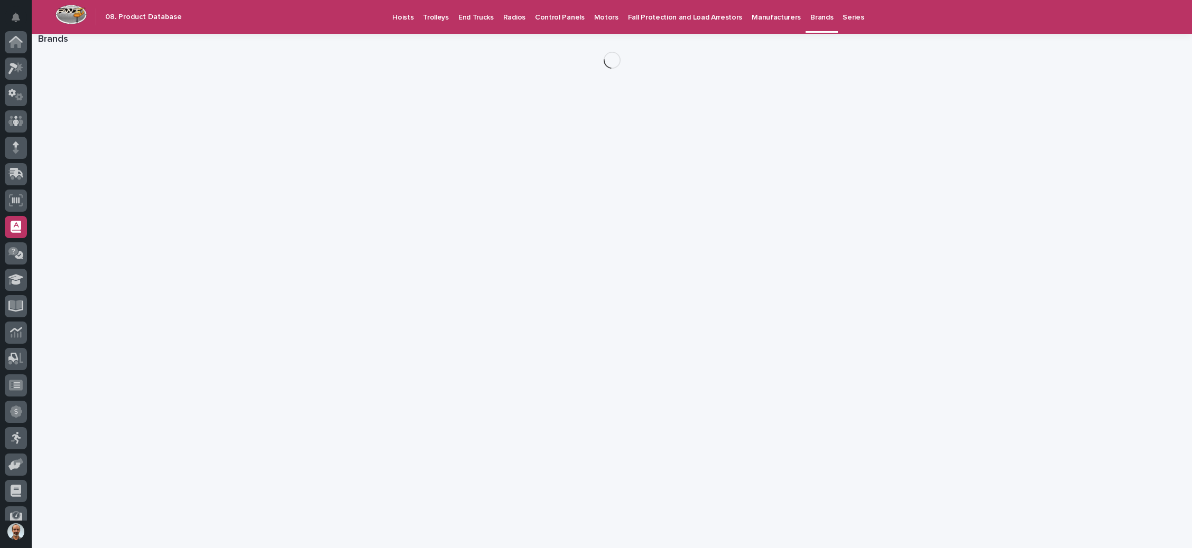
scroll to position [64, 0]
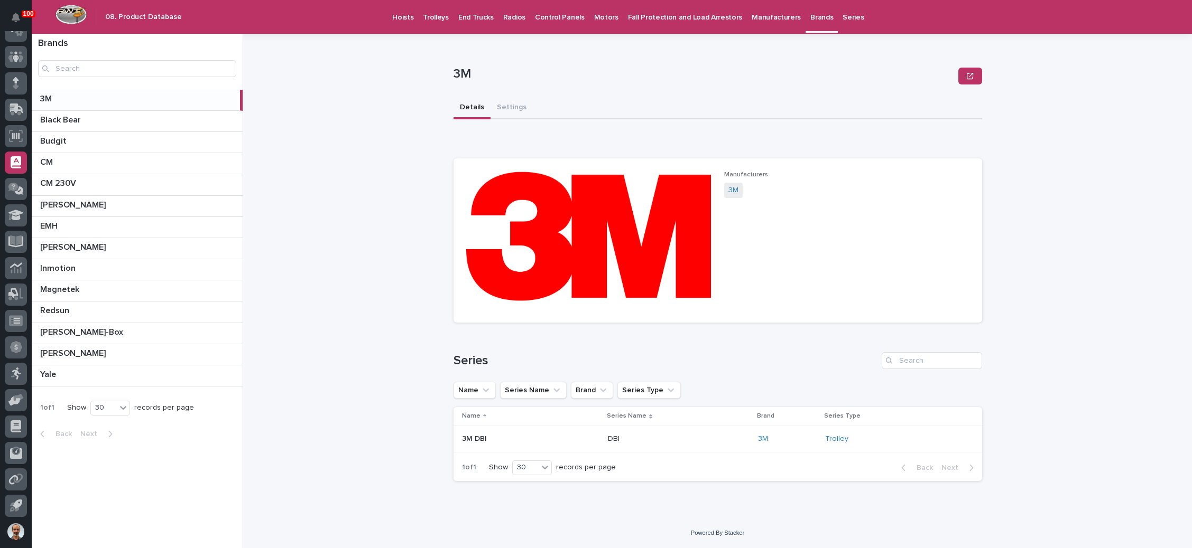
click at [751, 14] on p "Manufacturers" at bounding box center [775, 11] width 49 height 22
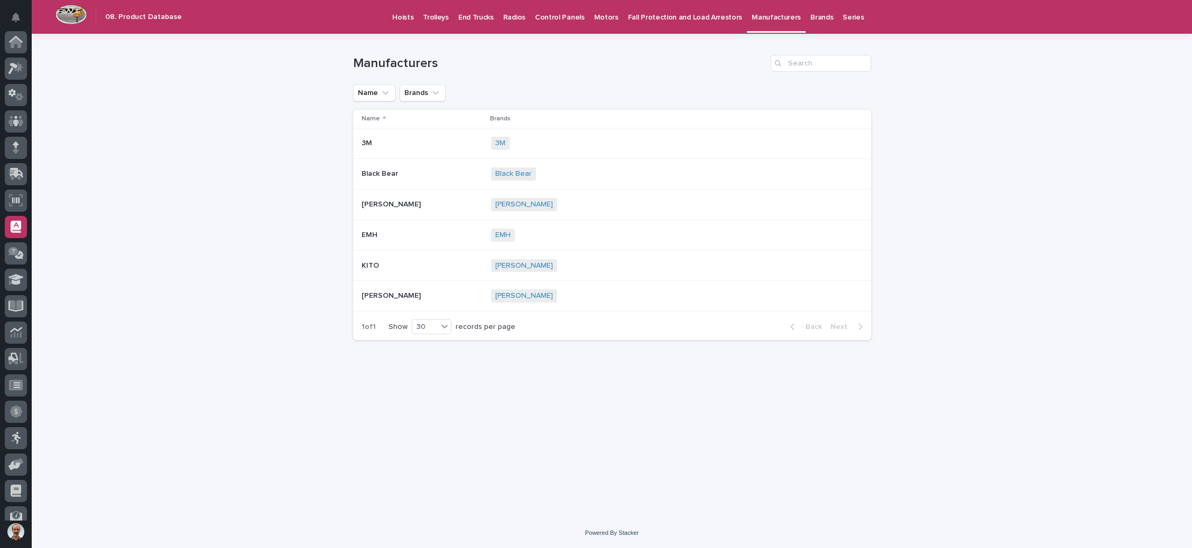
scroll to position [64, 0]
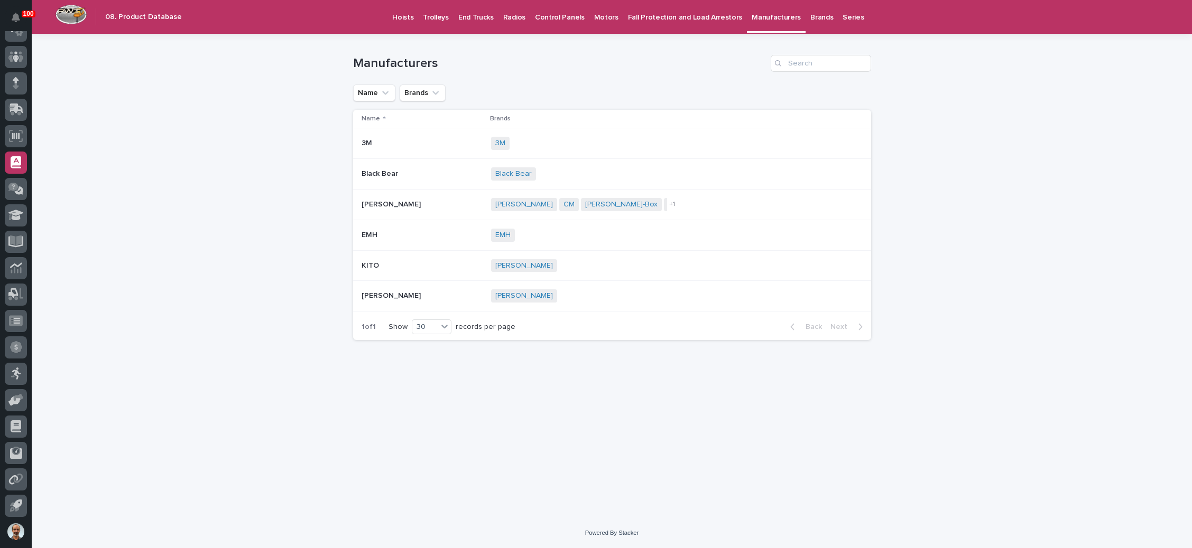
click at [810, 12] on p "Brands" at bounding box center [821, 11] width 23 height 22
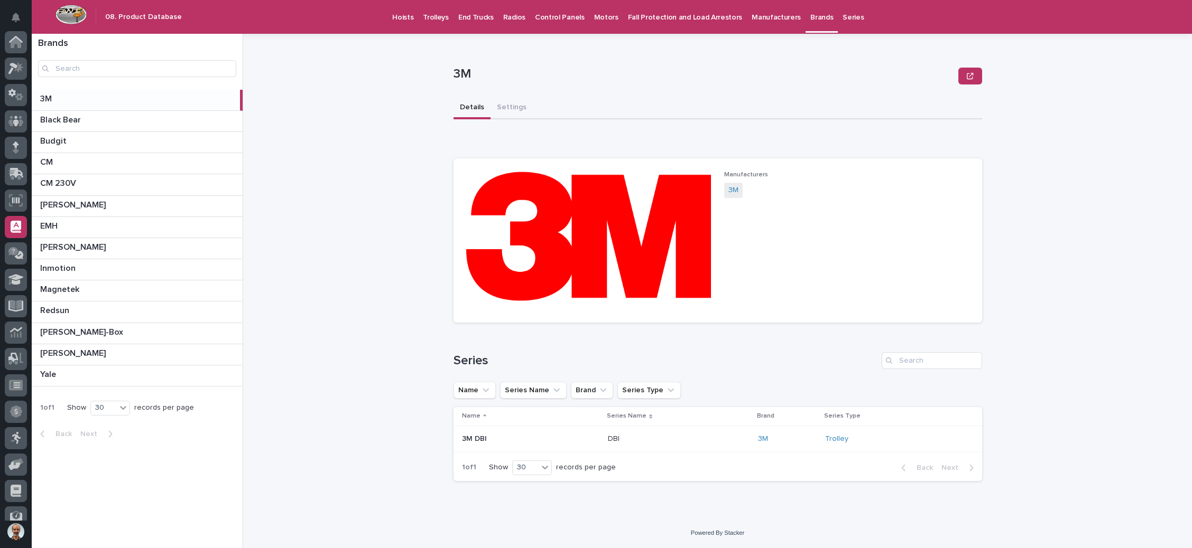
scroll to position [64, 0]
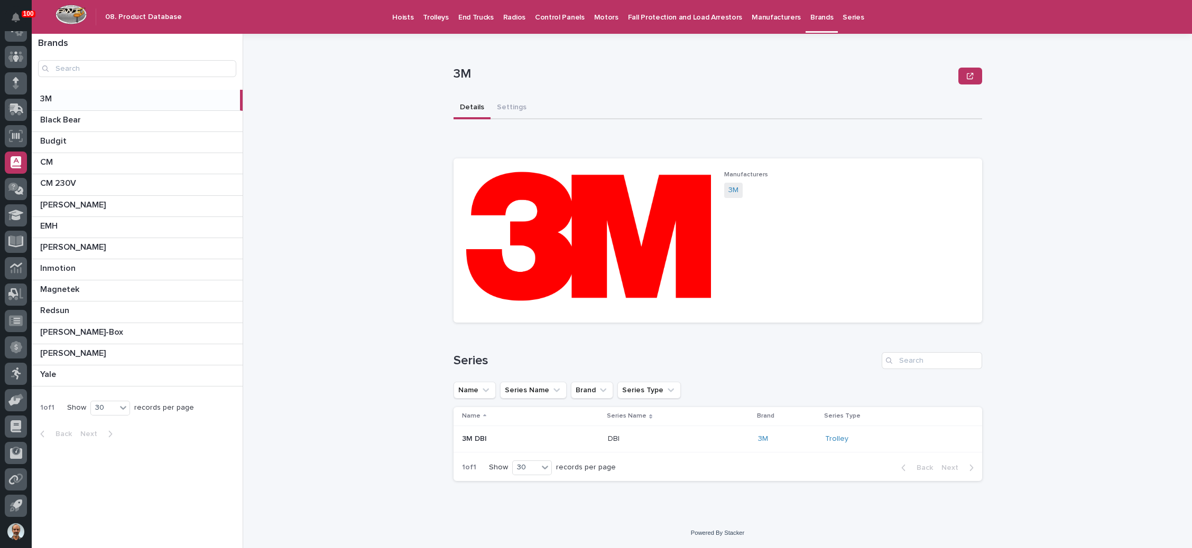
click at [842, 16] on p "Series" at bounding box center [852, 11] width 21 height 22
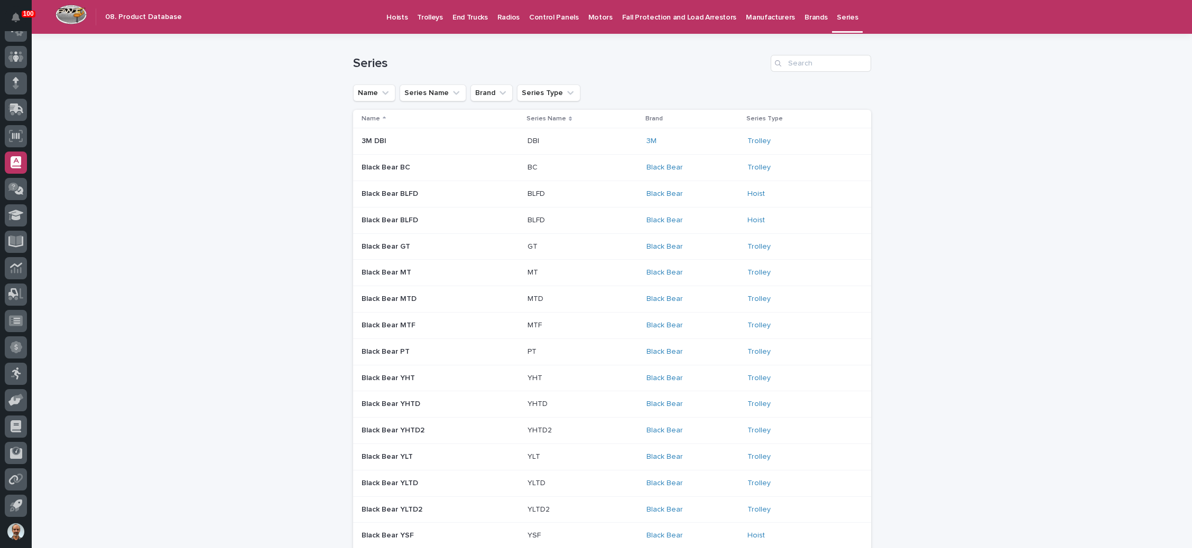
click at [395, 18] on p "Hoists" at bounding box center [396, 11] width 21 height 22
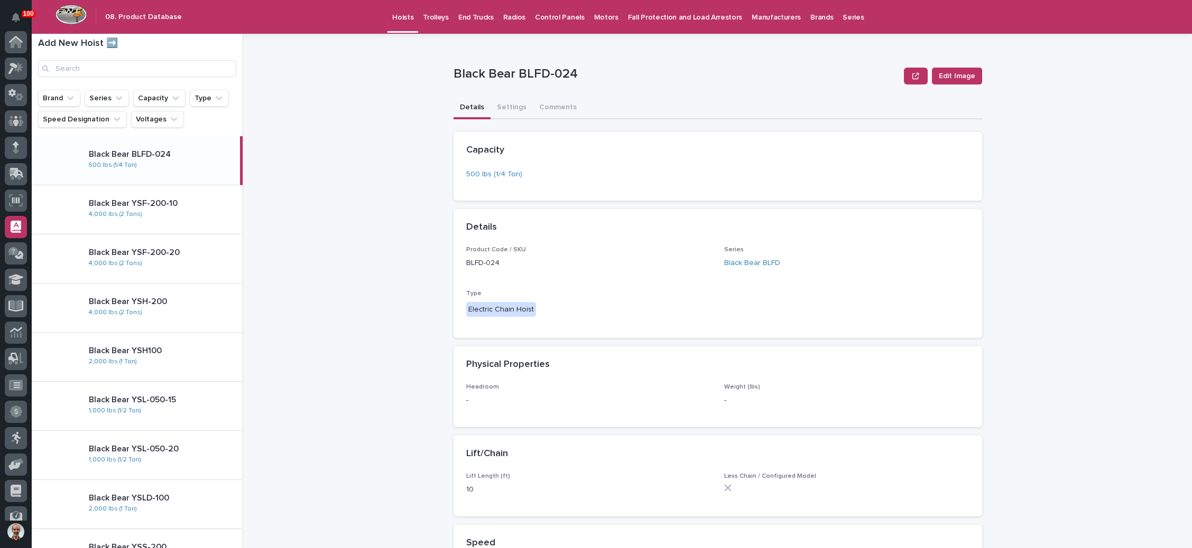
scroll to position [64, 0]
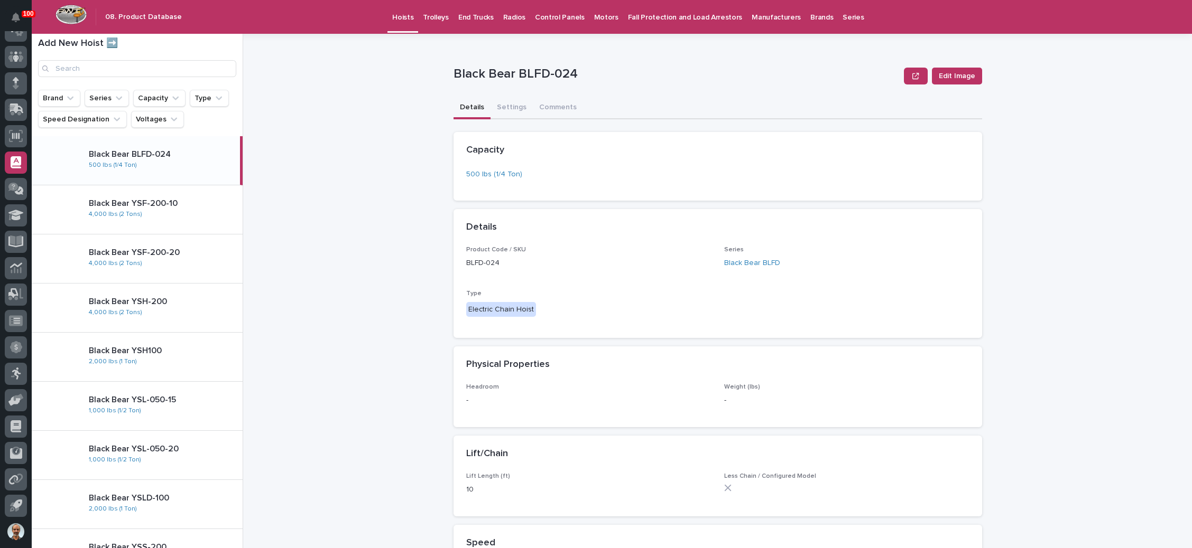
click at [423, 21] on p "Trolleys" at bounding box center [436, 11] width 26 height 22
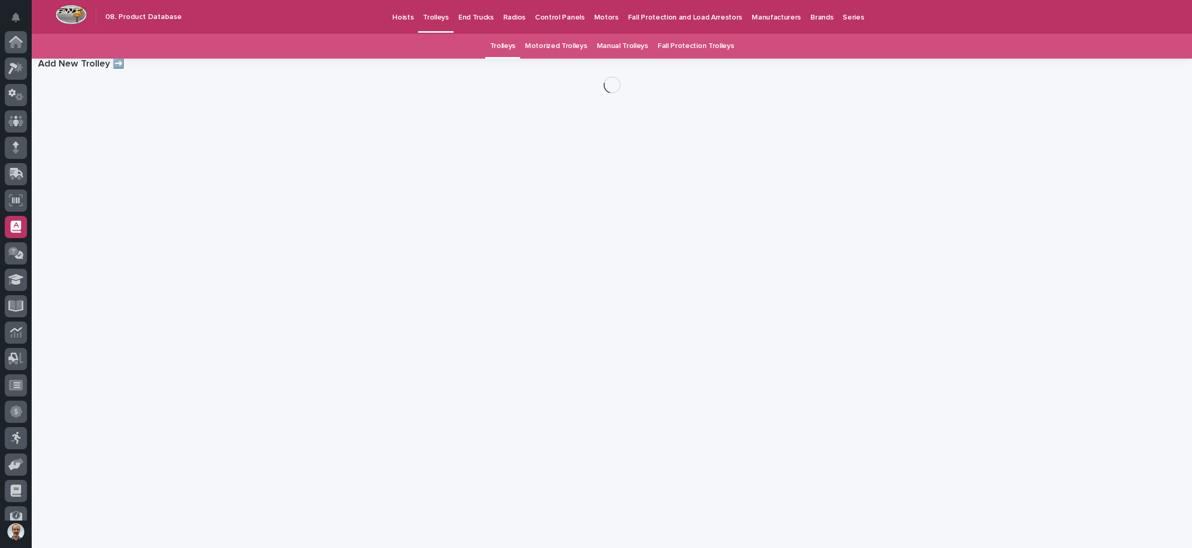
scroll to position [64, 0]
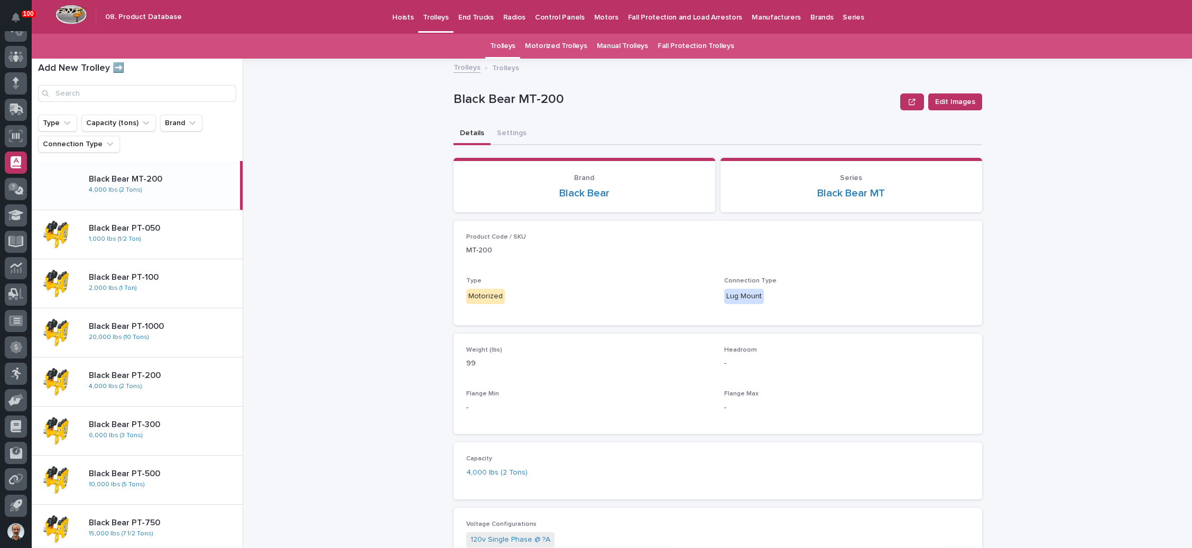
click at [472, 17] on p "End Trucks" at bounding box center [475, 11] width 35 height 22
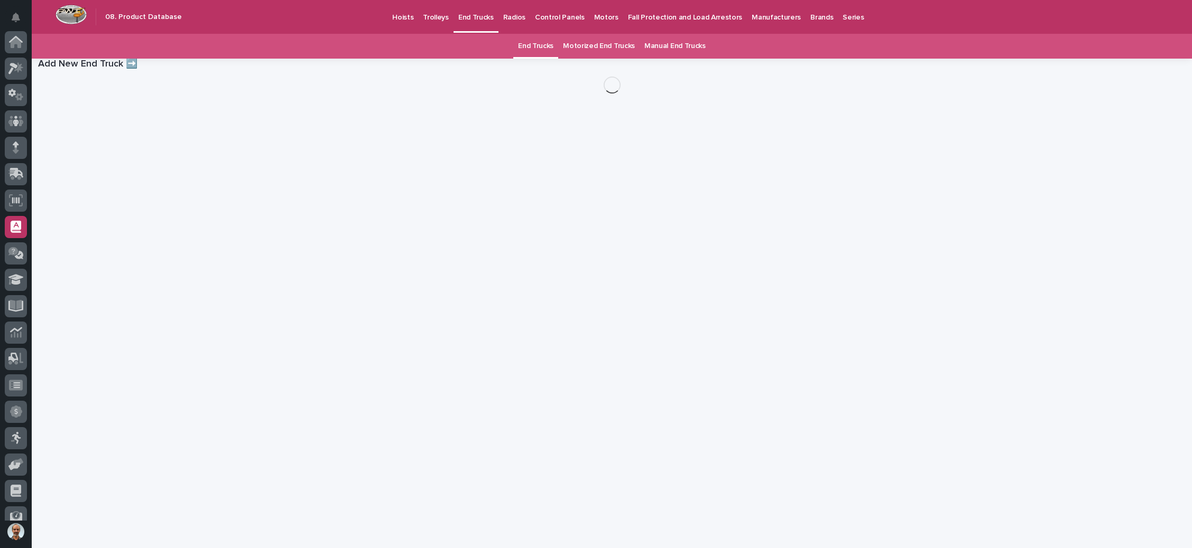
scroll to position [64, 0]
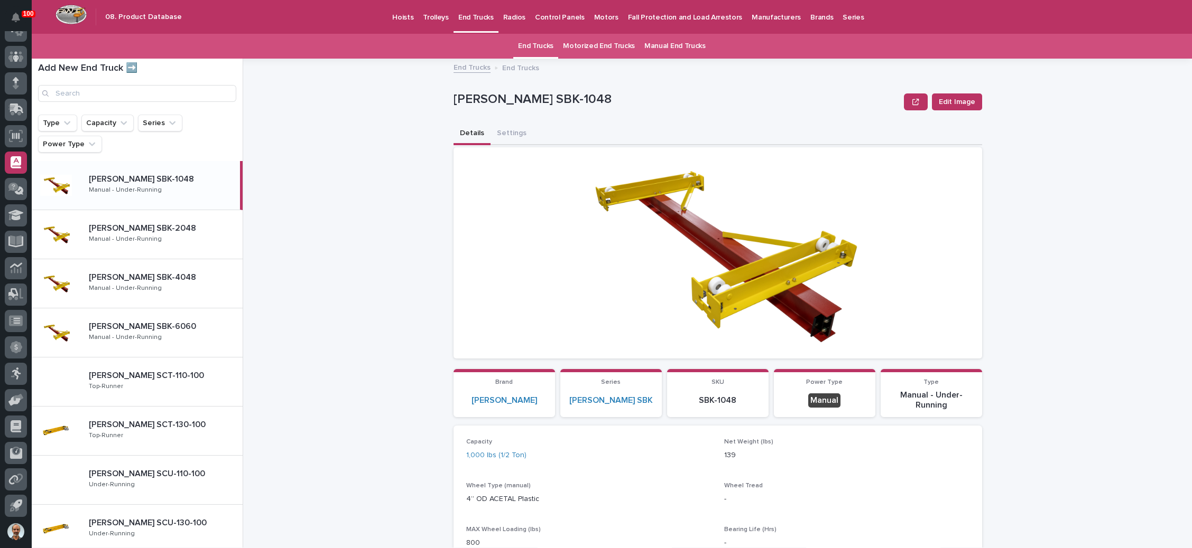
click at [560, 16] on p "Control Panels" at bounding box center [560, 11] width 50 height 22
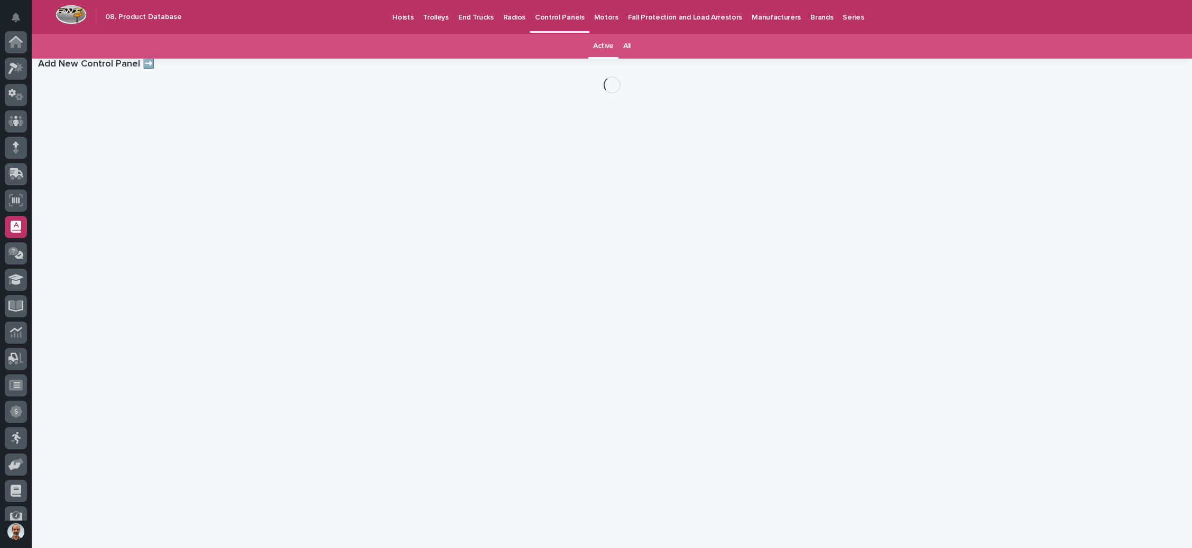
scroll to position [64, 0]
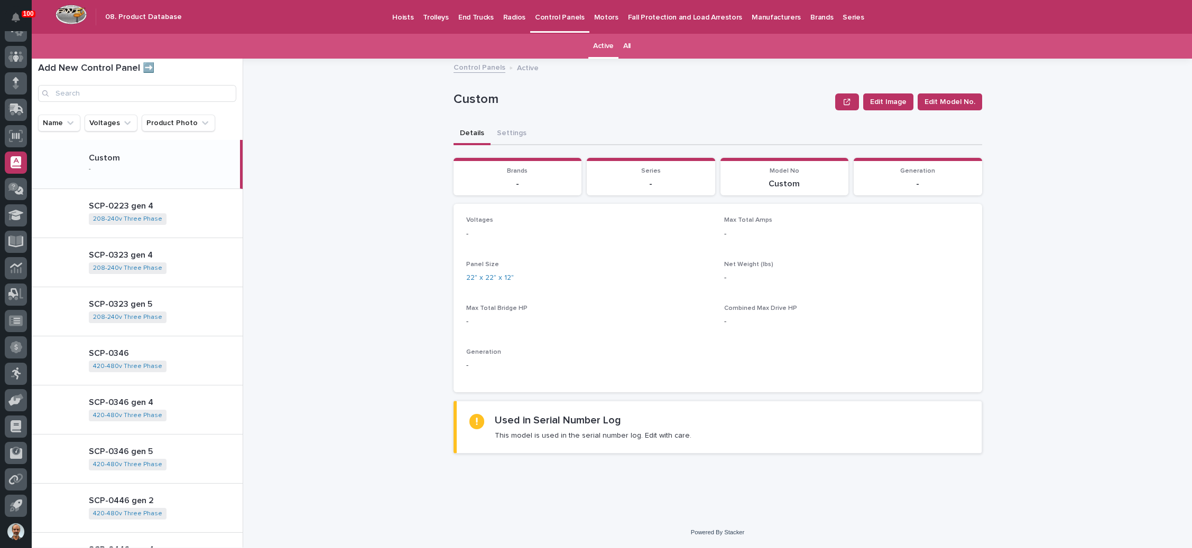
click at [594, 16] on p "Motors" at bounding box center [606, 11] width 24 height 22
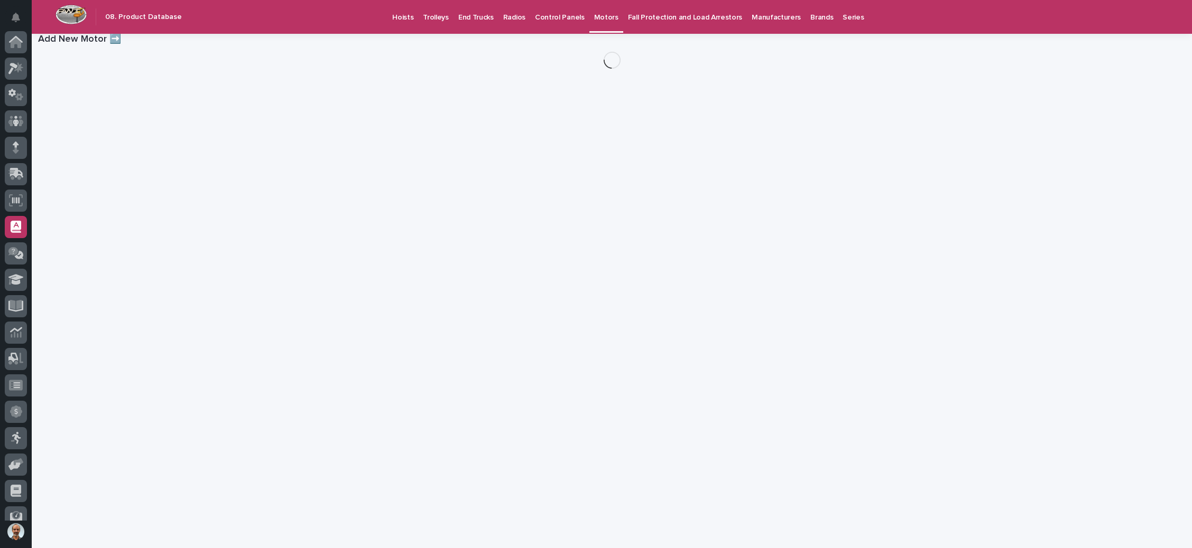
scroll to position [64, 0]
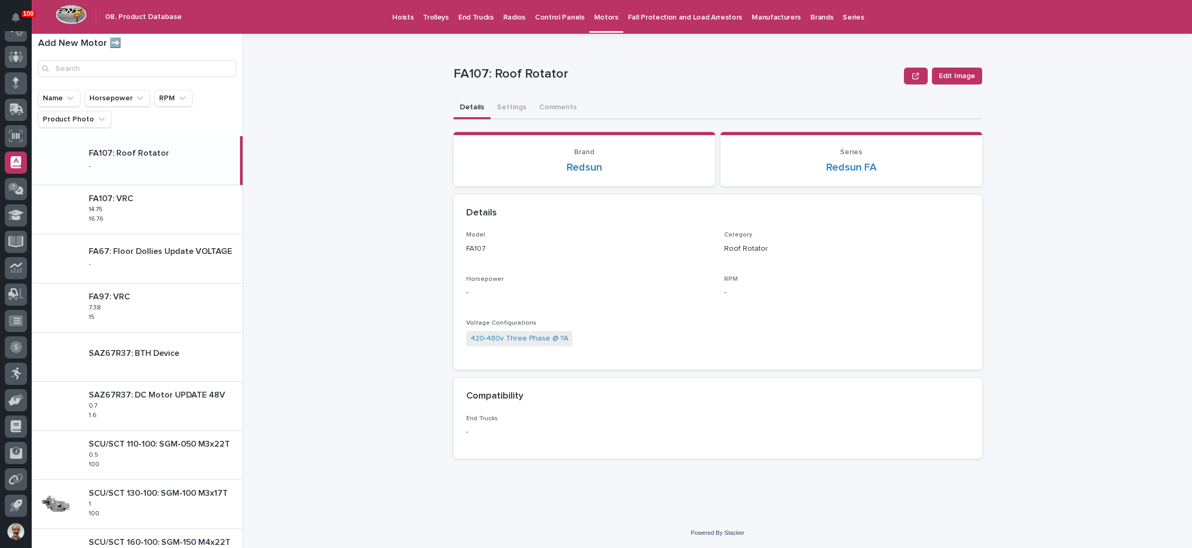
click at [648, 16] on p "Fall Protection and Load Arrestors" at bounding box center [685, 11] width 114 height 22
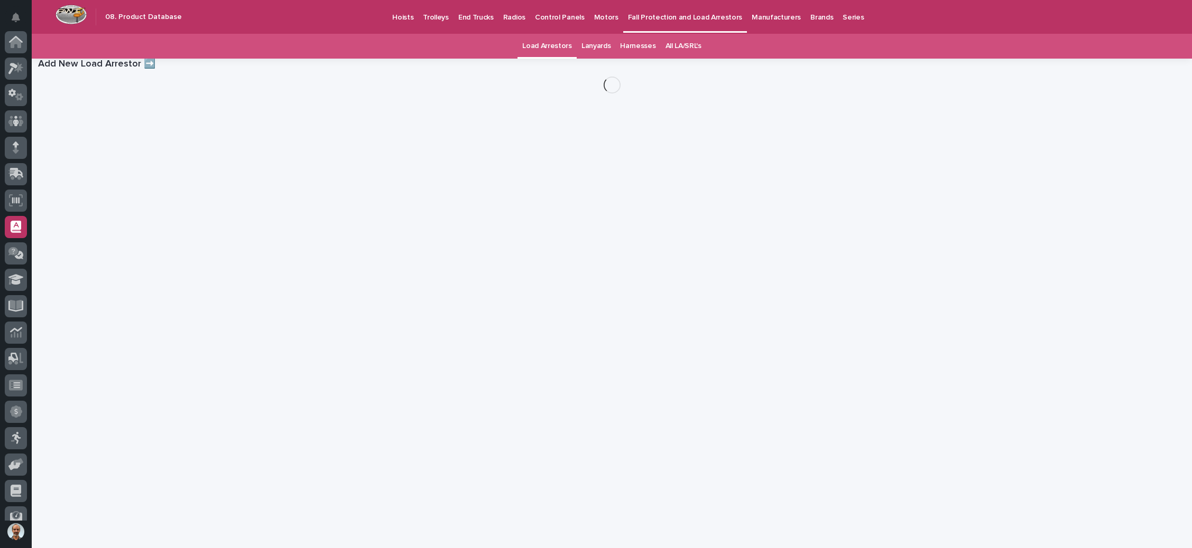
scroll to position [64, 0]
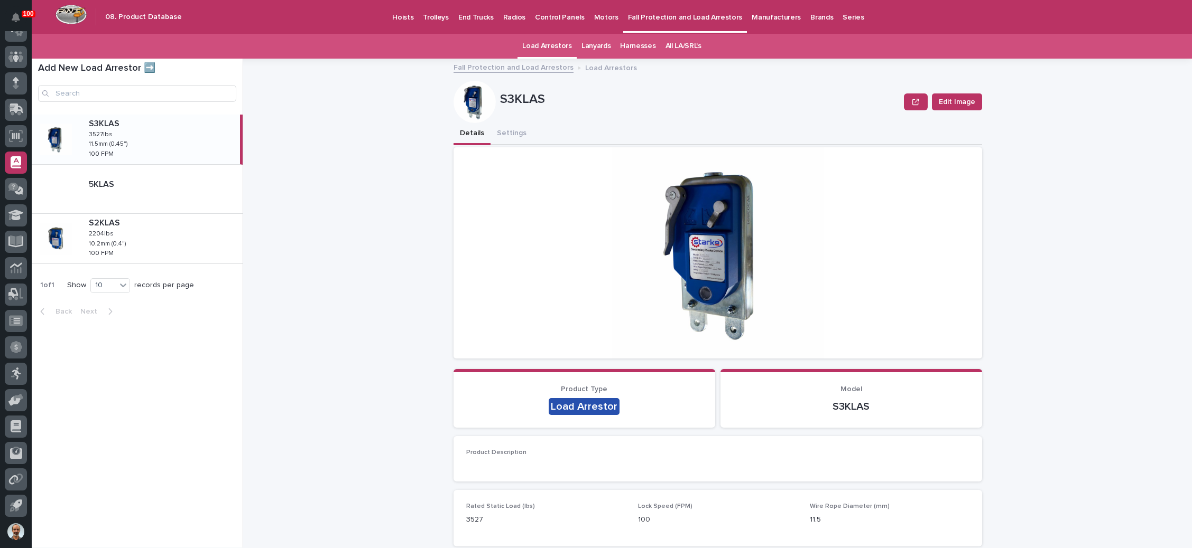
click at [751, 17] on p "Manufacturers" at bounding box center [775, 11] width 49 height 22
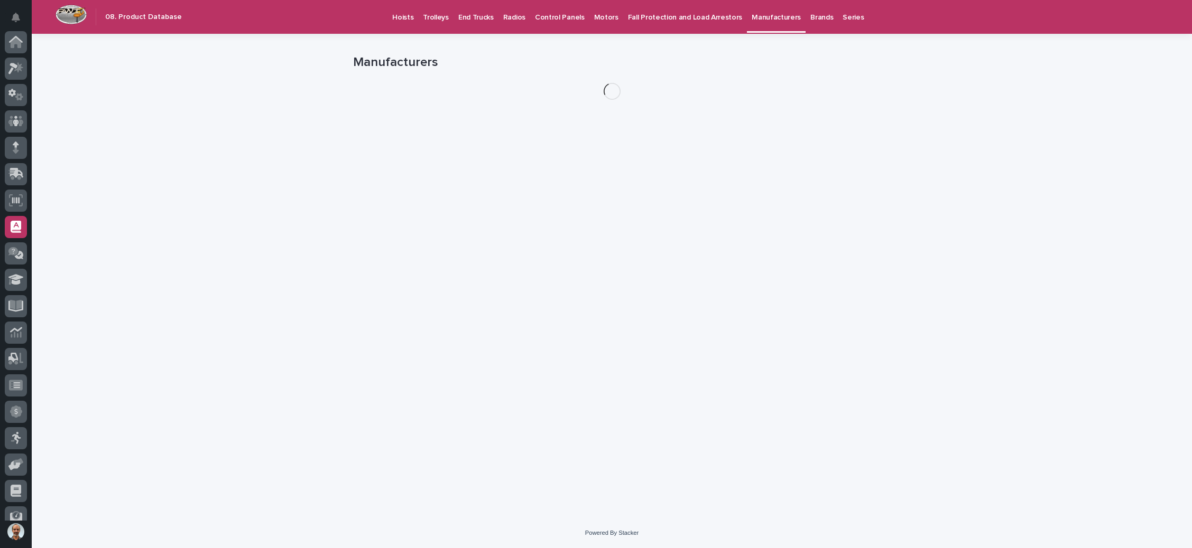
scroll to position [64, 0]
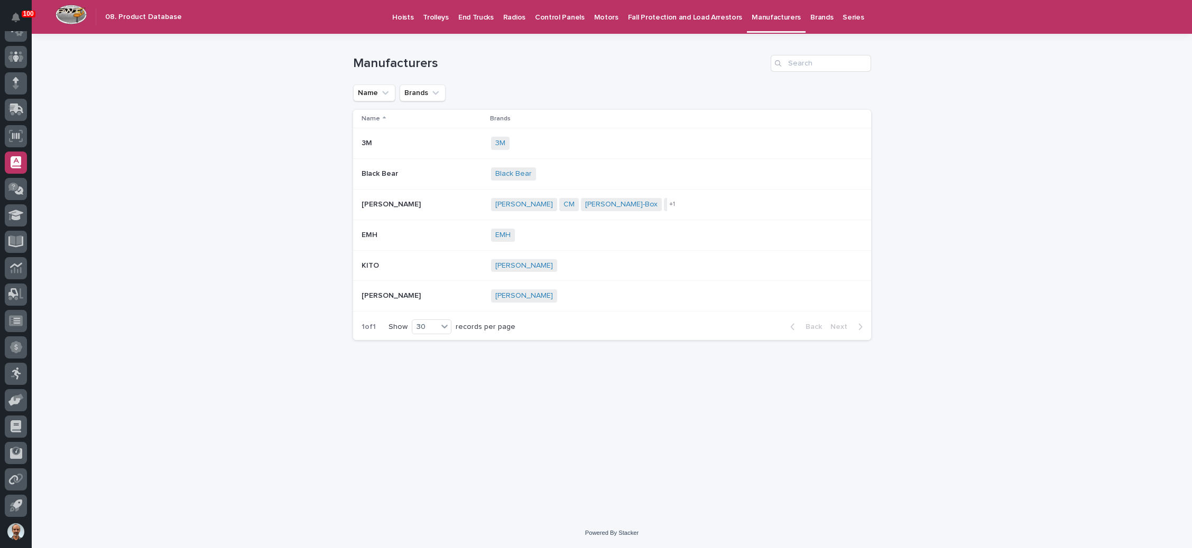
click at [810, 15] on p "Brands" at bounding box center [821, 11] width 23 height 22
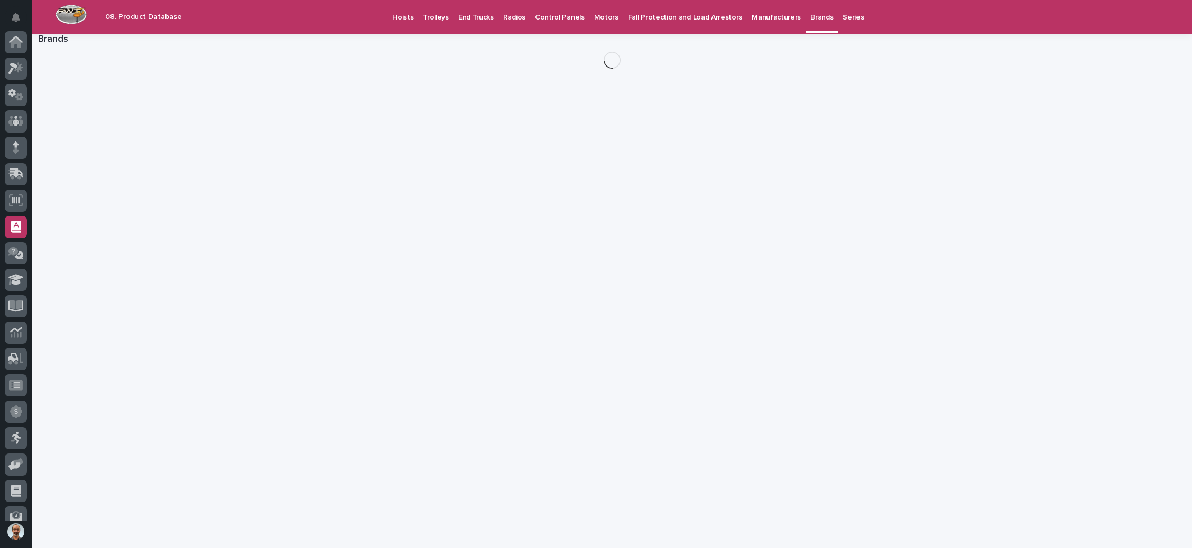
scroll to position [64, 0]
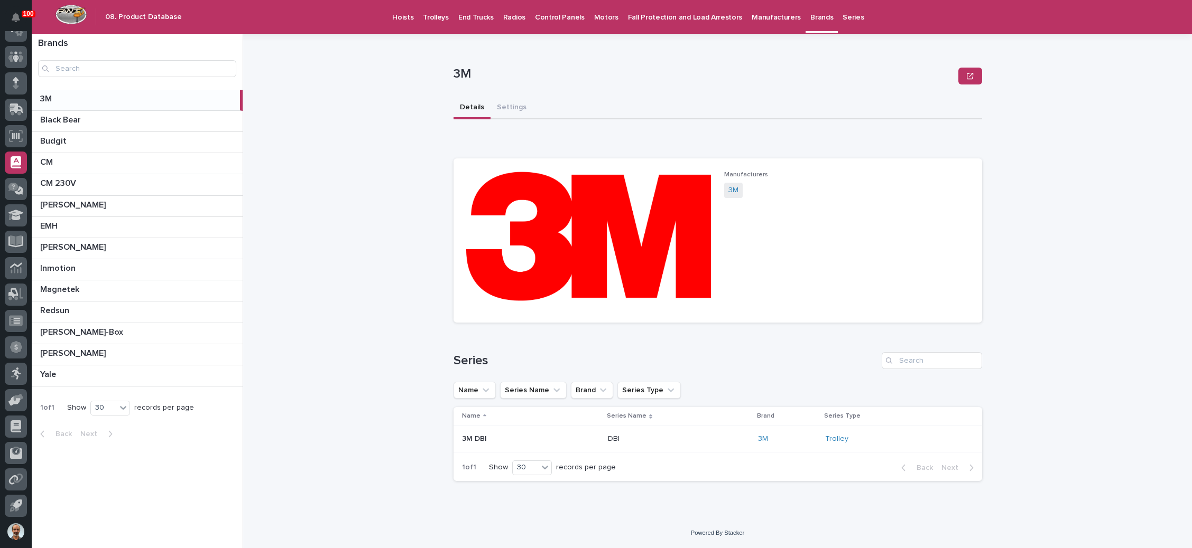
click at [842, 17] on p "Series" at bounding box center [852, 11] width 21 height 22
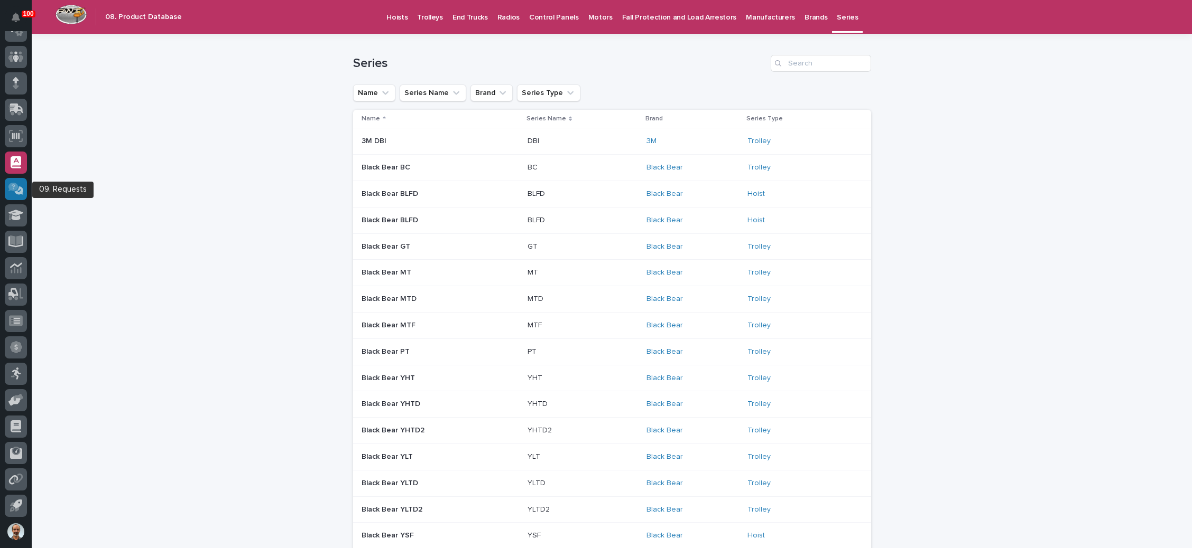
click at [13, 183] on icon at bounding box center [15, 189] width 15 height 12
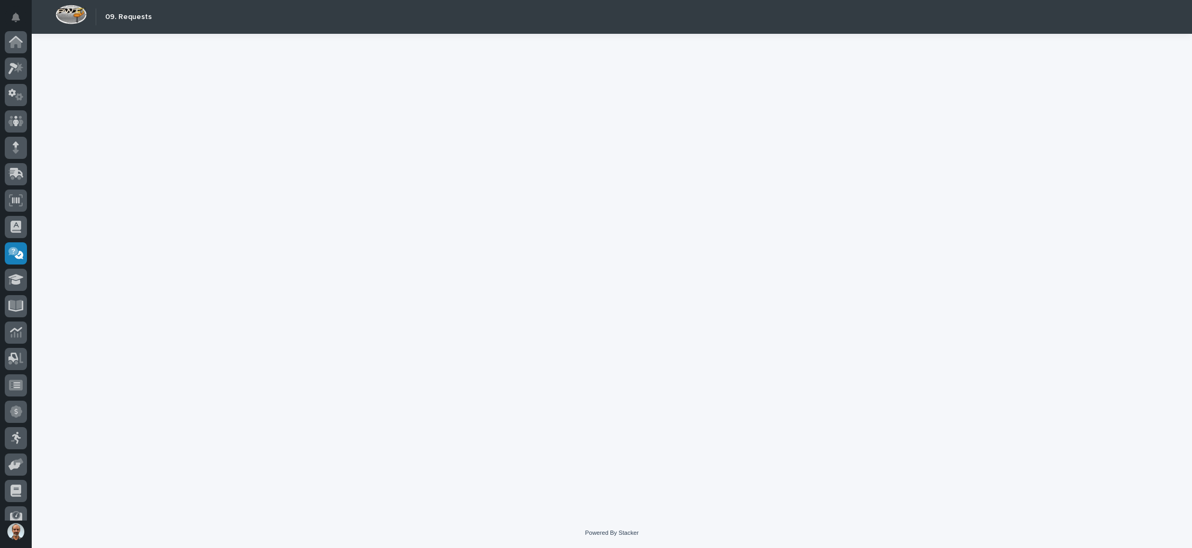
scroll to position [64, 0]
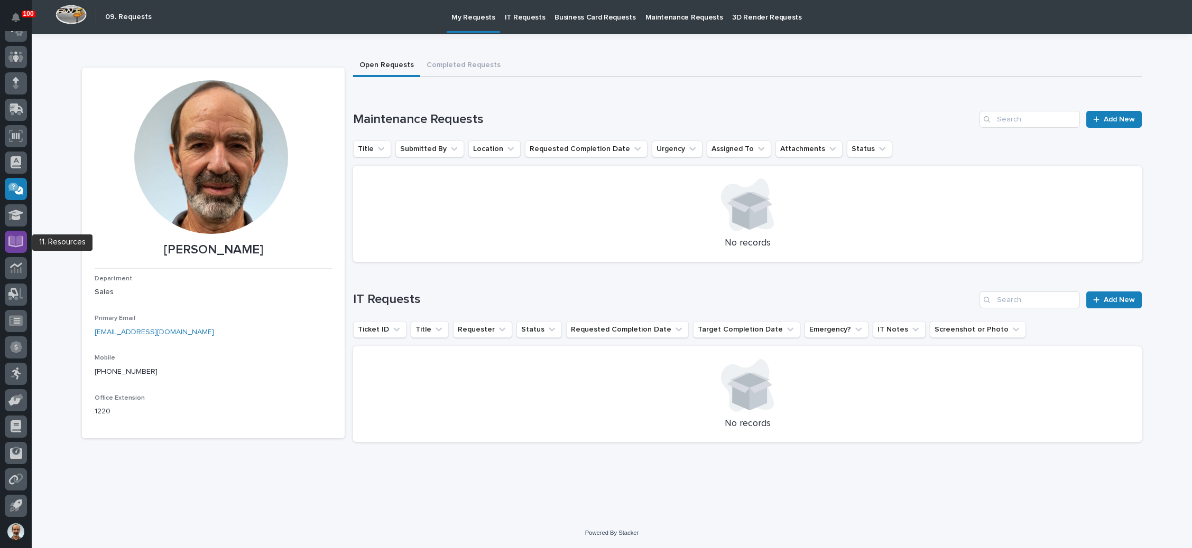
click at [13, 238] on icon at bounding box center [16, 241] width 12 height 10
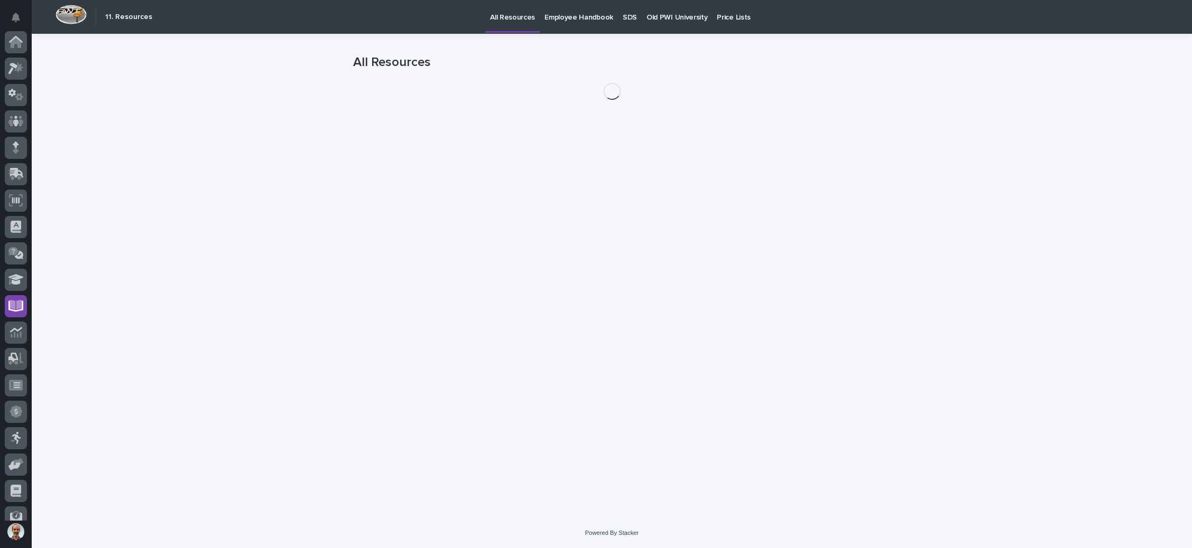
scroll to position [64, 0]
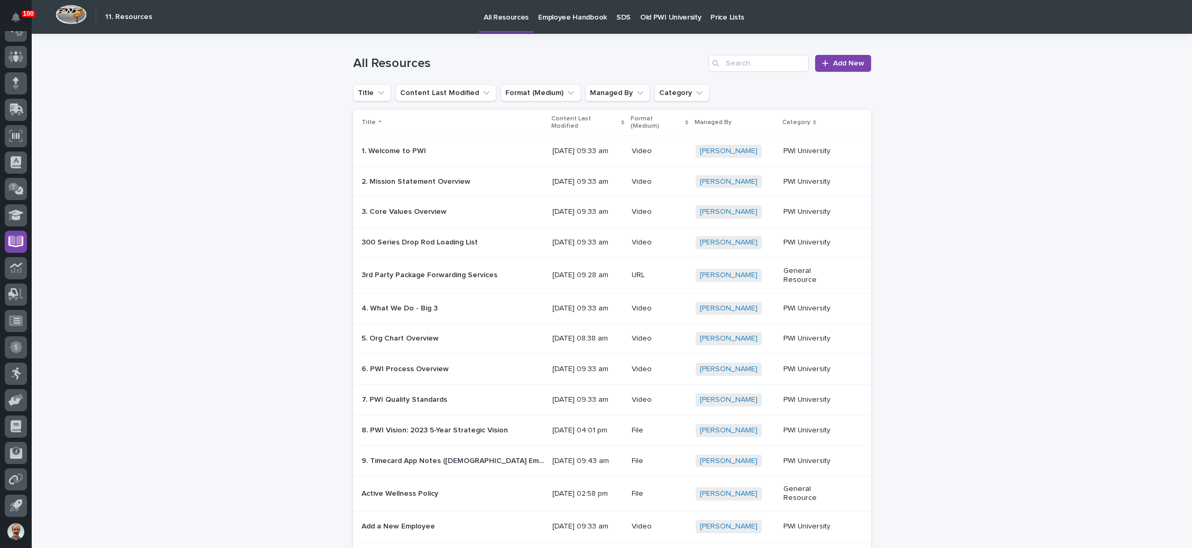
click at [616, 18] on p "SDS" at bounding box center [623, 11] width 14 height 22
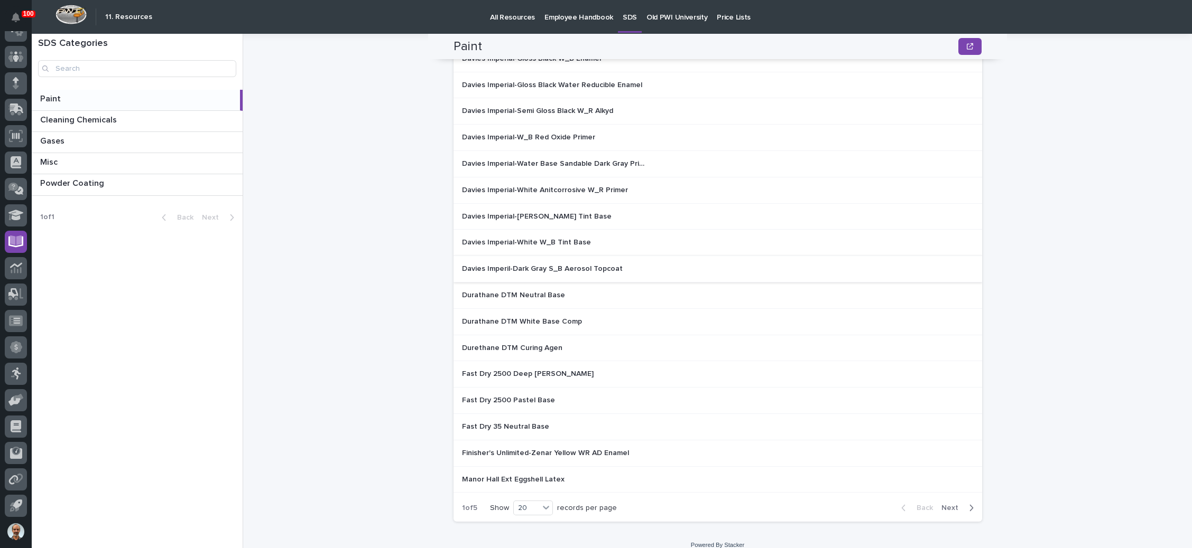
scroll to position [245, 0]
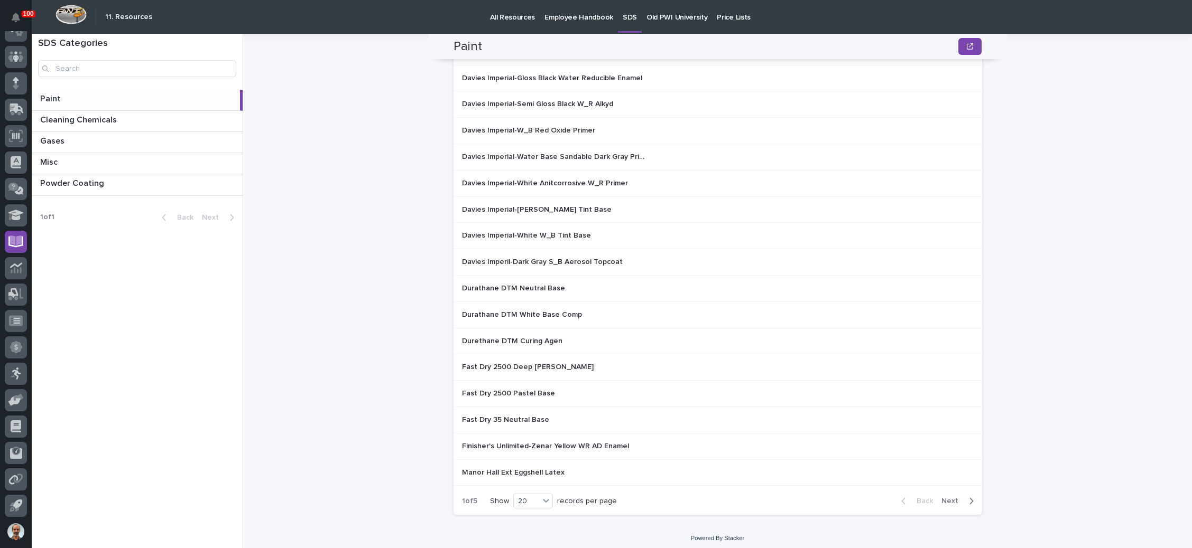
click at [949, 497] on span "Next" at bounding box center [952, 502] width 23 height 10
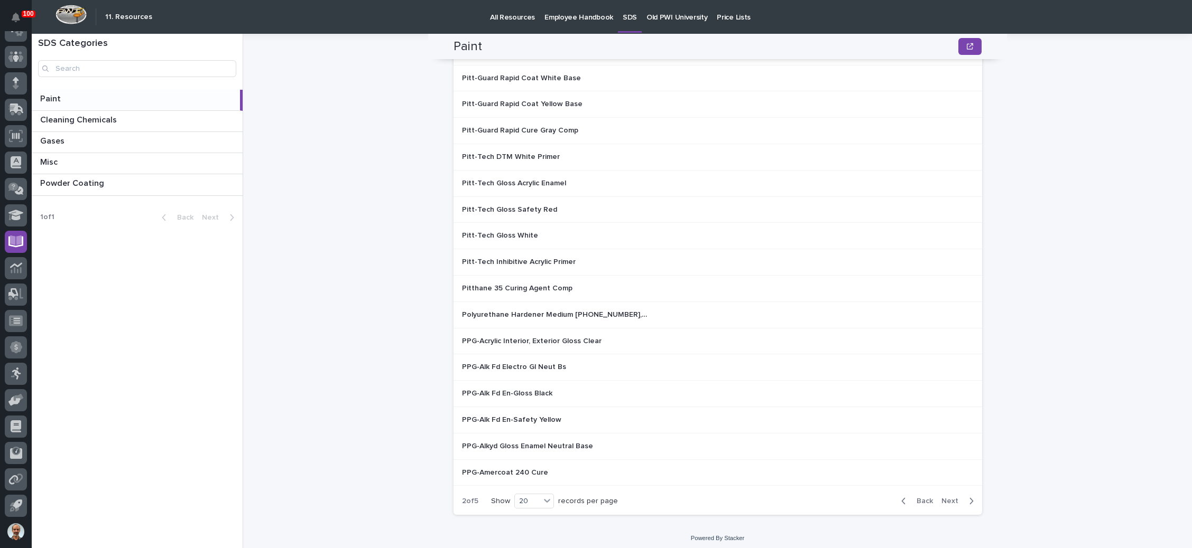
click at [948, 497] on span "Next" at bounding box center [952, 502] width 23 height 10
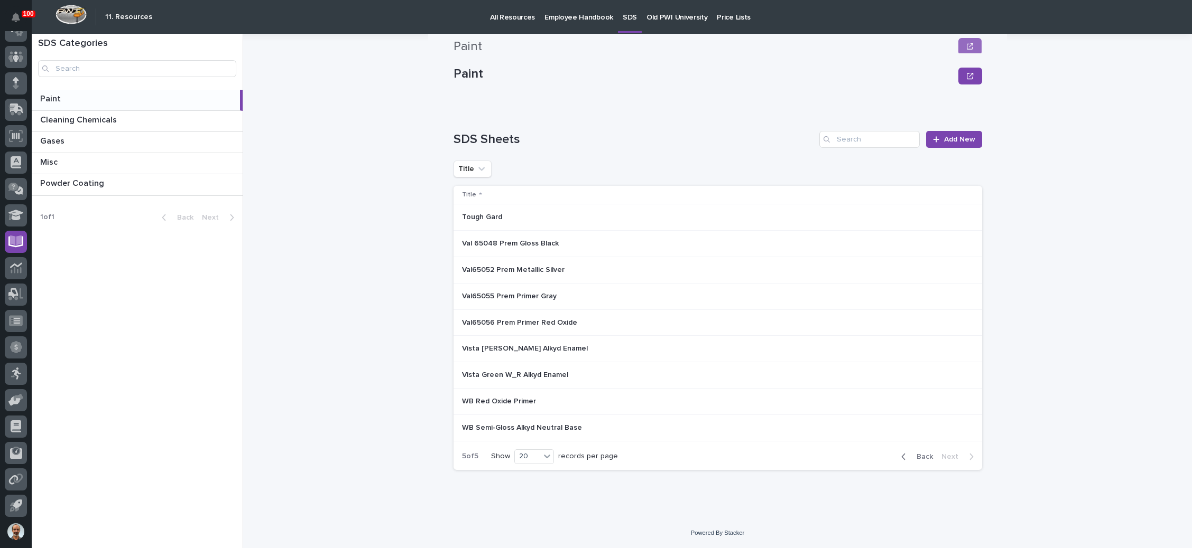
scroll to position [0, 0]
click at [528, 293] on p "Val65055 Prem Primer Gray" at bounding box center [510, 295] width 97 height 11
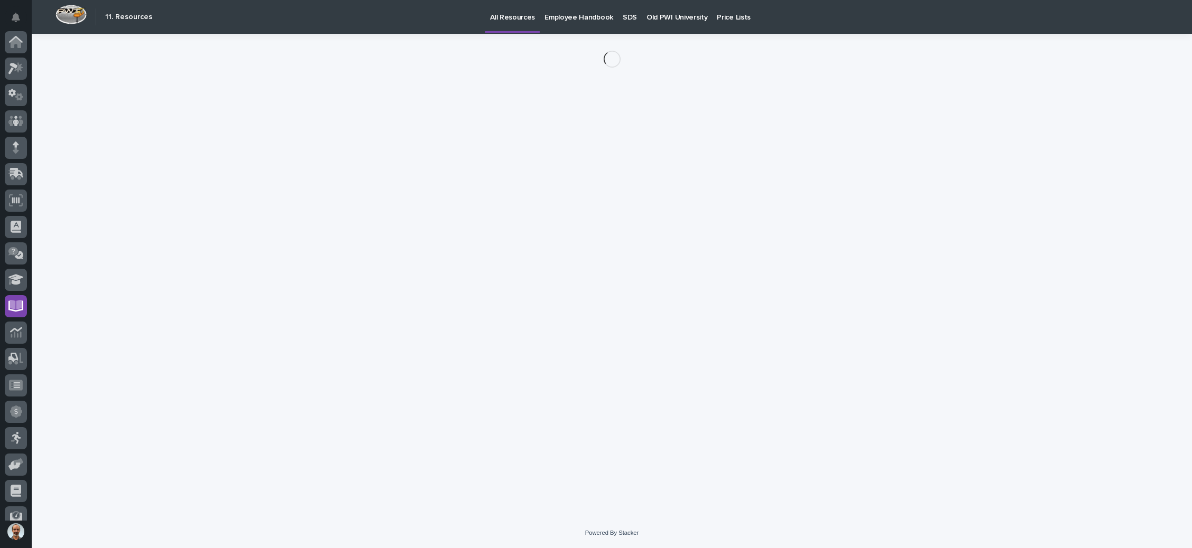
scroll to position [64, 0]
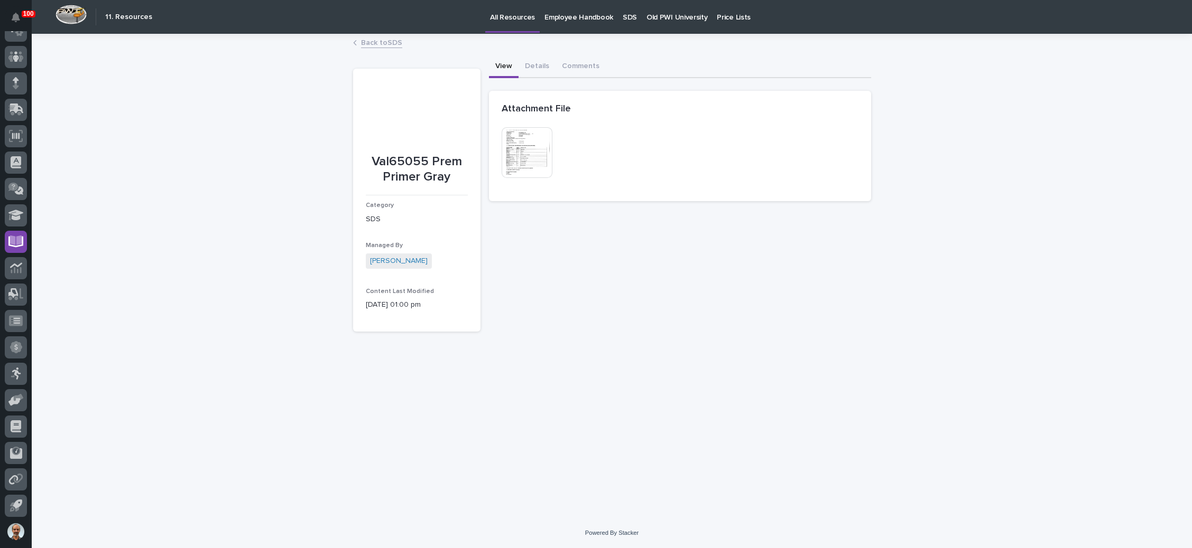
click at [527, 158] on img at bounding box center [526, 152] width 51 height 51
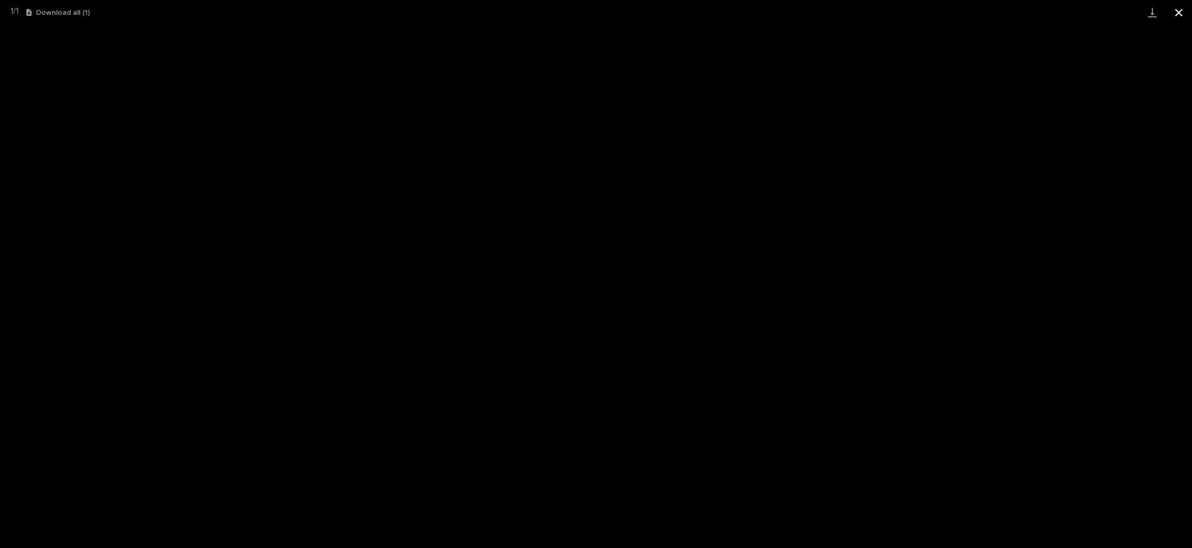
click at [1180, 11] on button "Close gallery" at bounding box center [1178, 12] width 26 height 25
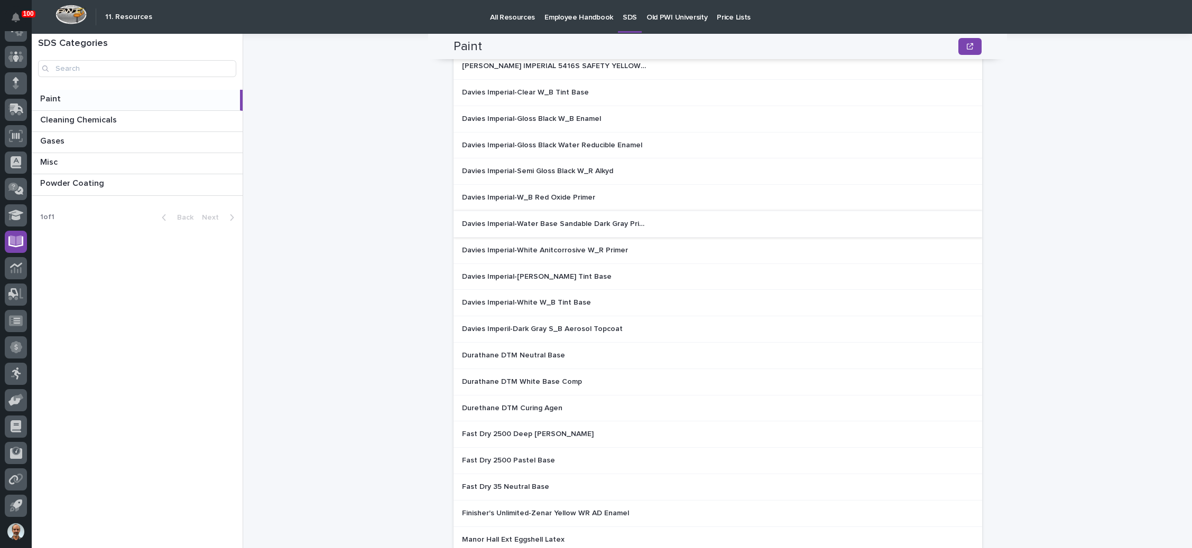
scroll to position [165, 0]
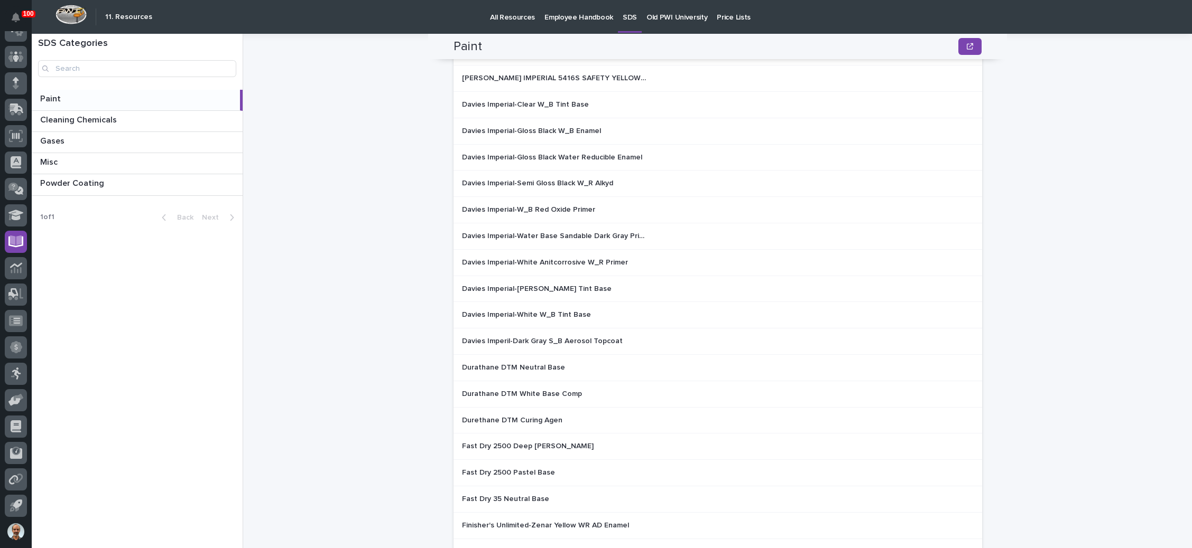
click at [622, 232] on p "Davies Imperial-Water Base Sandable Dark Gray Primer" at bounding box center [555, 235] width 187 height 11
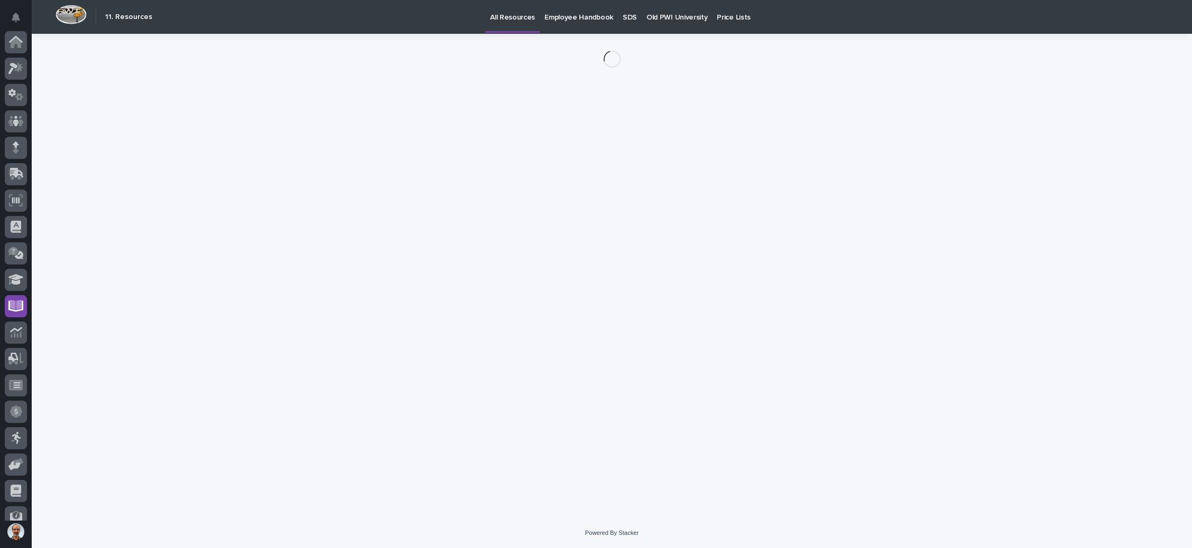
scroll to position [64, 0]
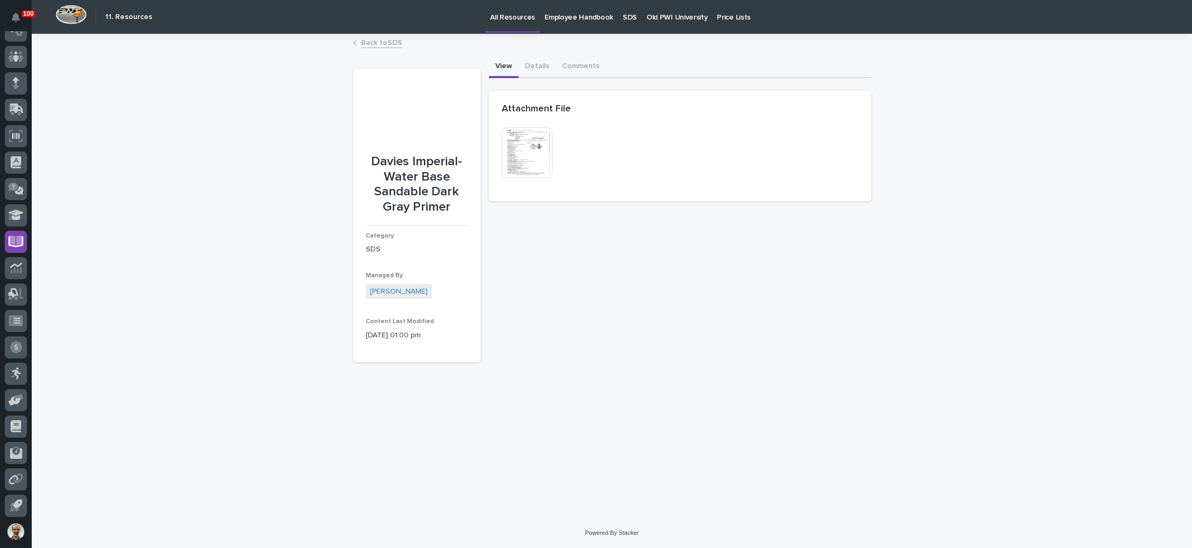
click at [539, 151] on img at bounding box center [526, 152] width 51 height 51
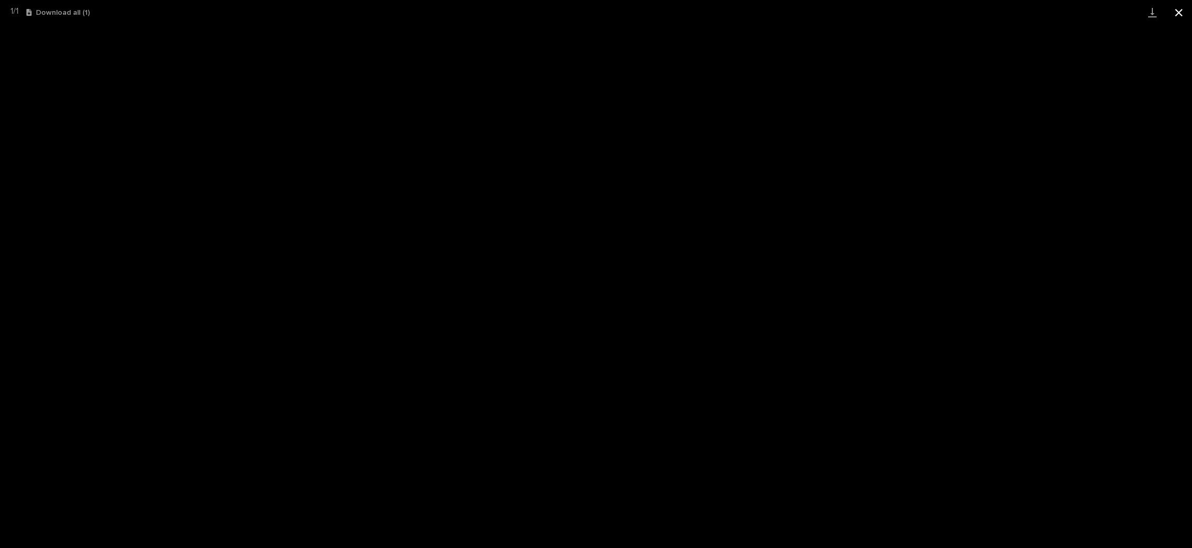
click at [1176, 11] on button "Close gallery" at bounding box center [1178, 12] width 26 height 25
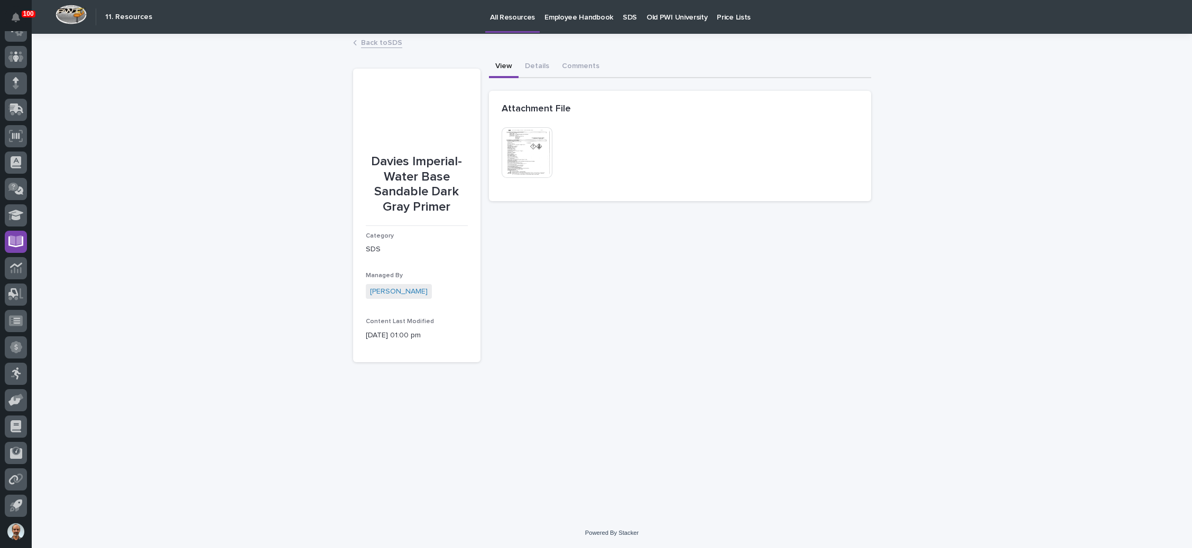
click at [534, 153] on img at bounding box center [526, 152] width 51 height 51
